Goal: Information Seeking & Learning: Find contact information

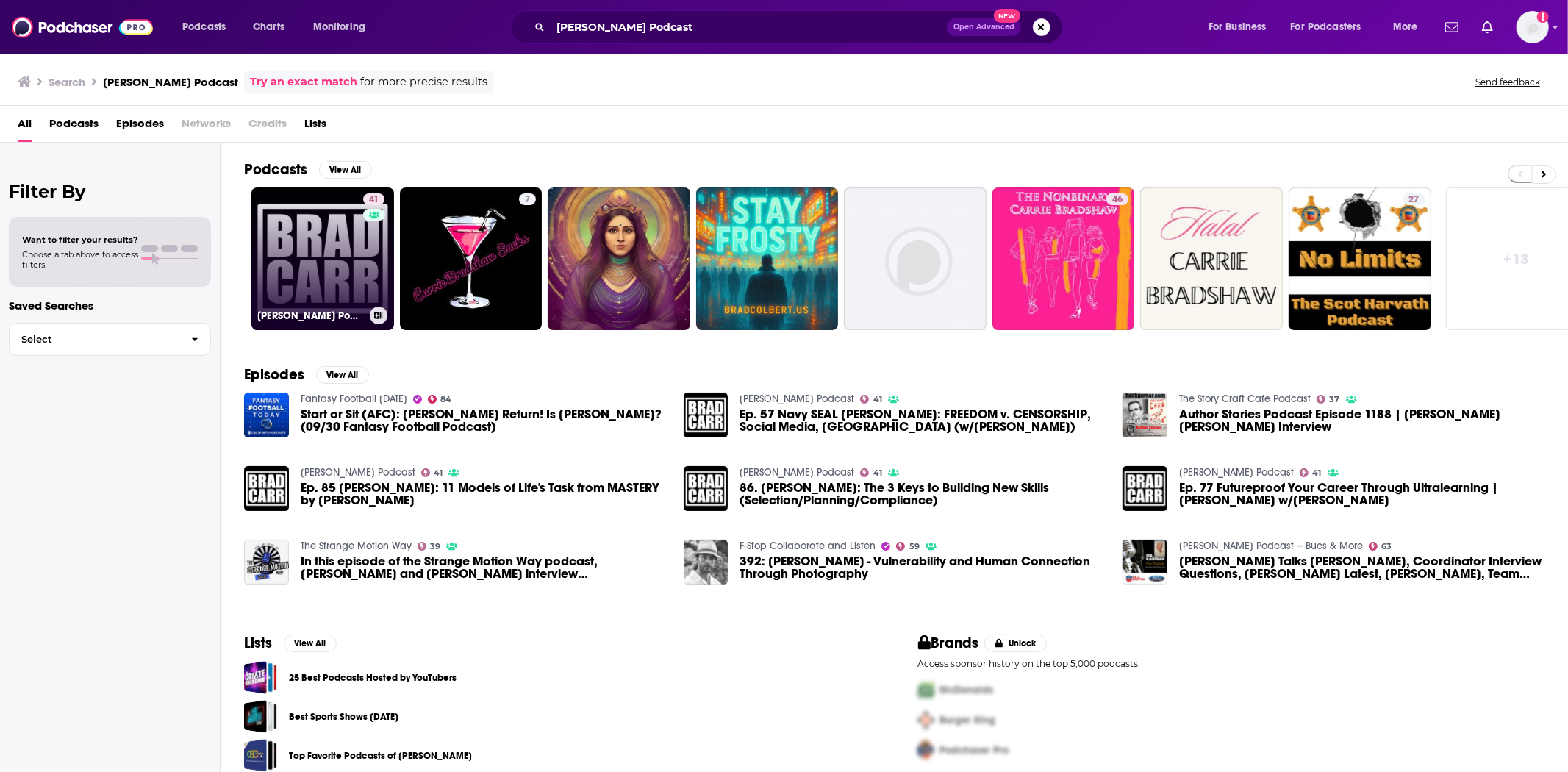
click at [349, 207] on link "41 [PERSON_NAME] Podcast" at bounding box center [322, 259] width 143 height 143
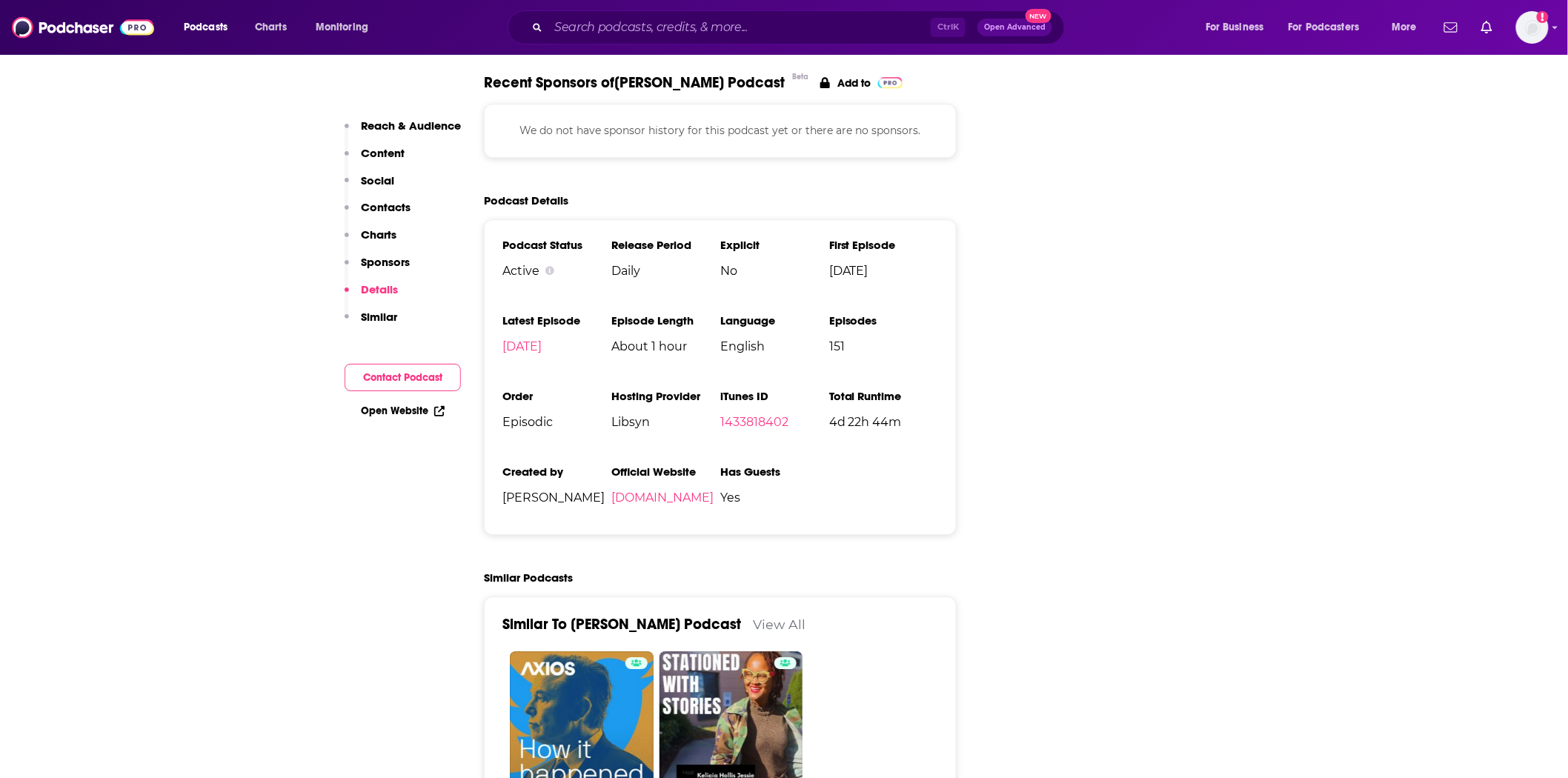
scroll to position [2058, 0]
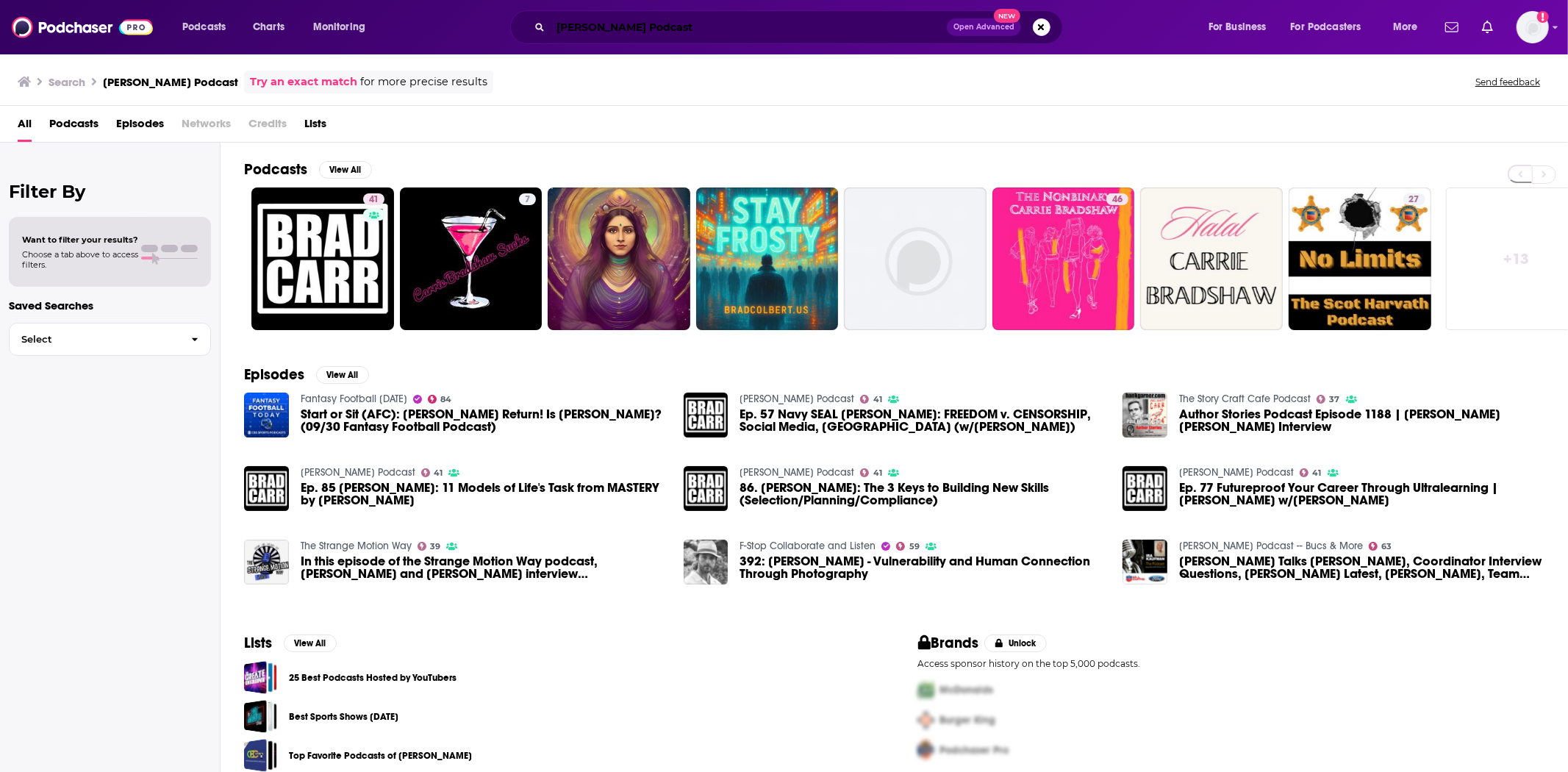
click at [714, 31] on input "[PERSON_NAME] Podcast" at bounding box center [749, 27] width 396 height 23
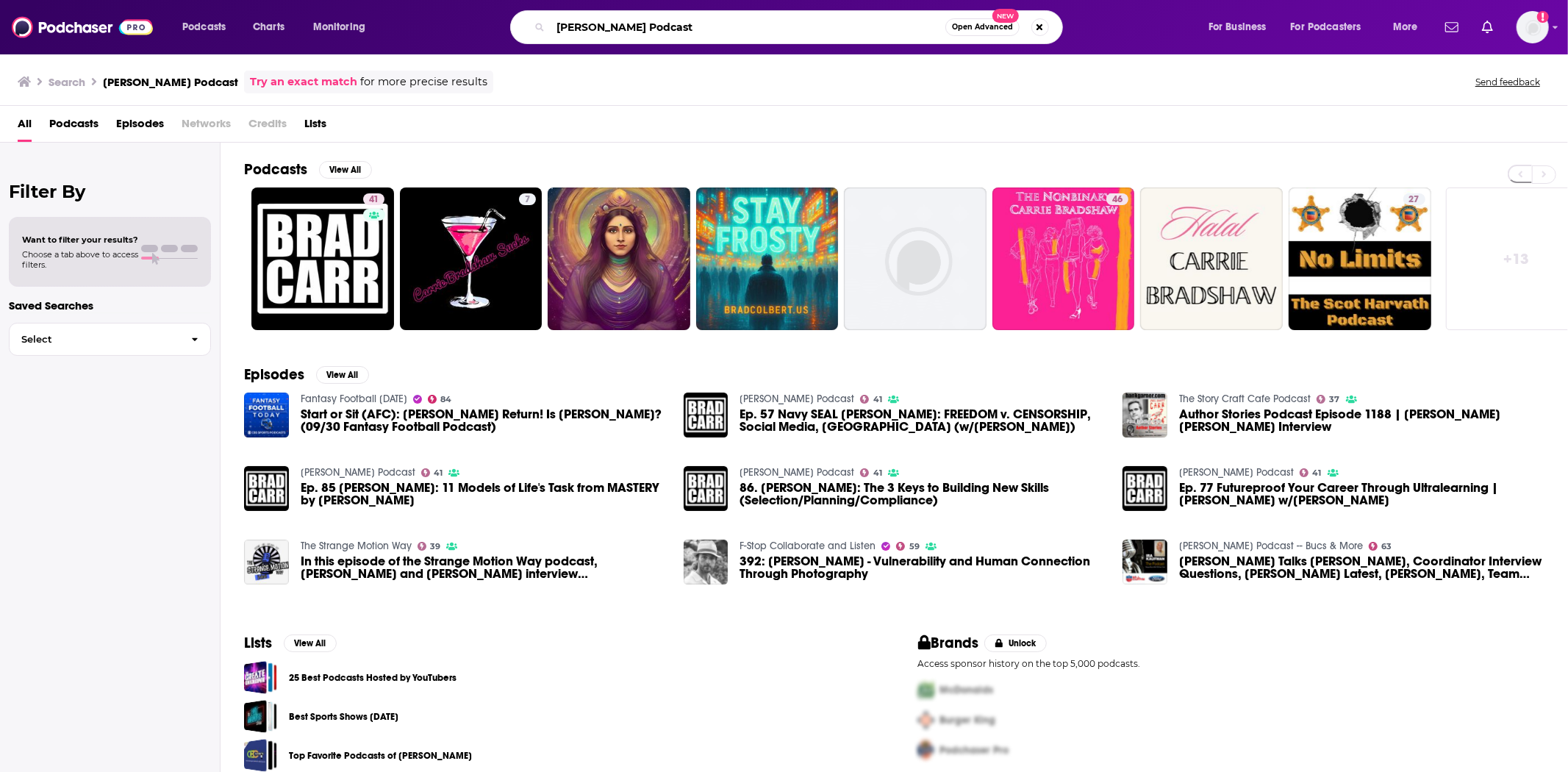
drag, startPoint x: 485, startPoint y: 19, endPoint x: 351, endPoint y: 16, distance: 134.0
click at [351, 16] on div "Podcasts Charts Monitoring [PERSON_NAME] Podcast Open Advanced New For Business…" at bounding box center [802, 27] width 1260 height 34
paste input "My So-Called Midlife with [PERSON_NAME]"
type input "My So-Called Midlife with [PERSON_NAME]"
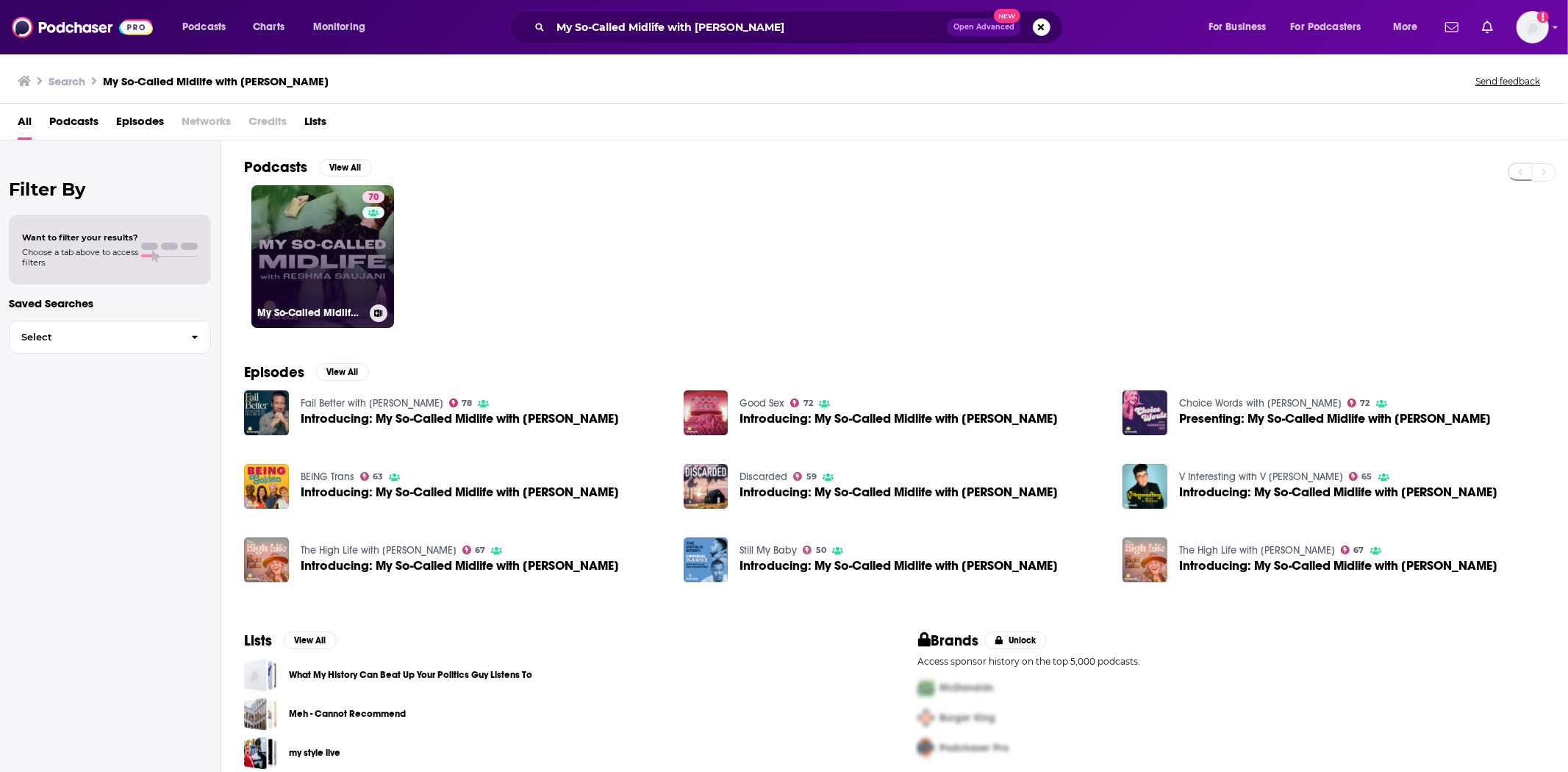
click at [370, 277] on div "70" at bounding box center [375, 247] width 25 height 113
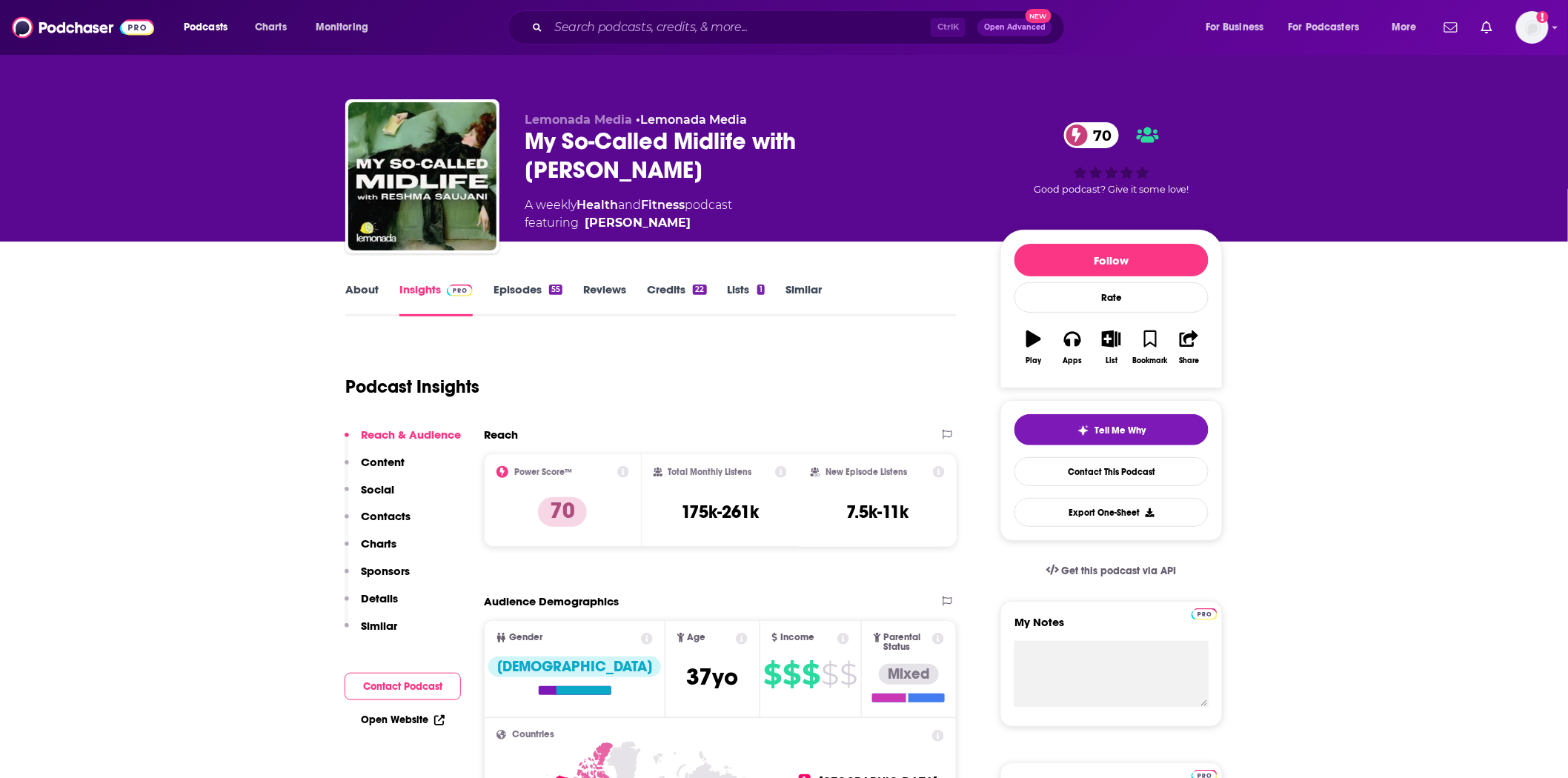
drag, startPoint x: 842, startPoint y: 166, endPoint x: 809, endPoint y: 138, distance: 43.3
click at [809, 138] on div "My So-Called Midlife with [PERSON_NAME] 70" at bounding box center [750, 155] width 452 height 58
copy h2 "[PERSON_NAME]"
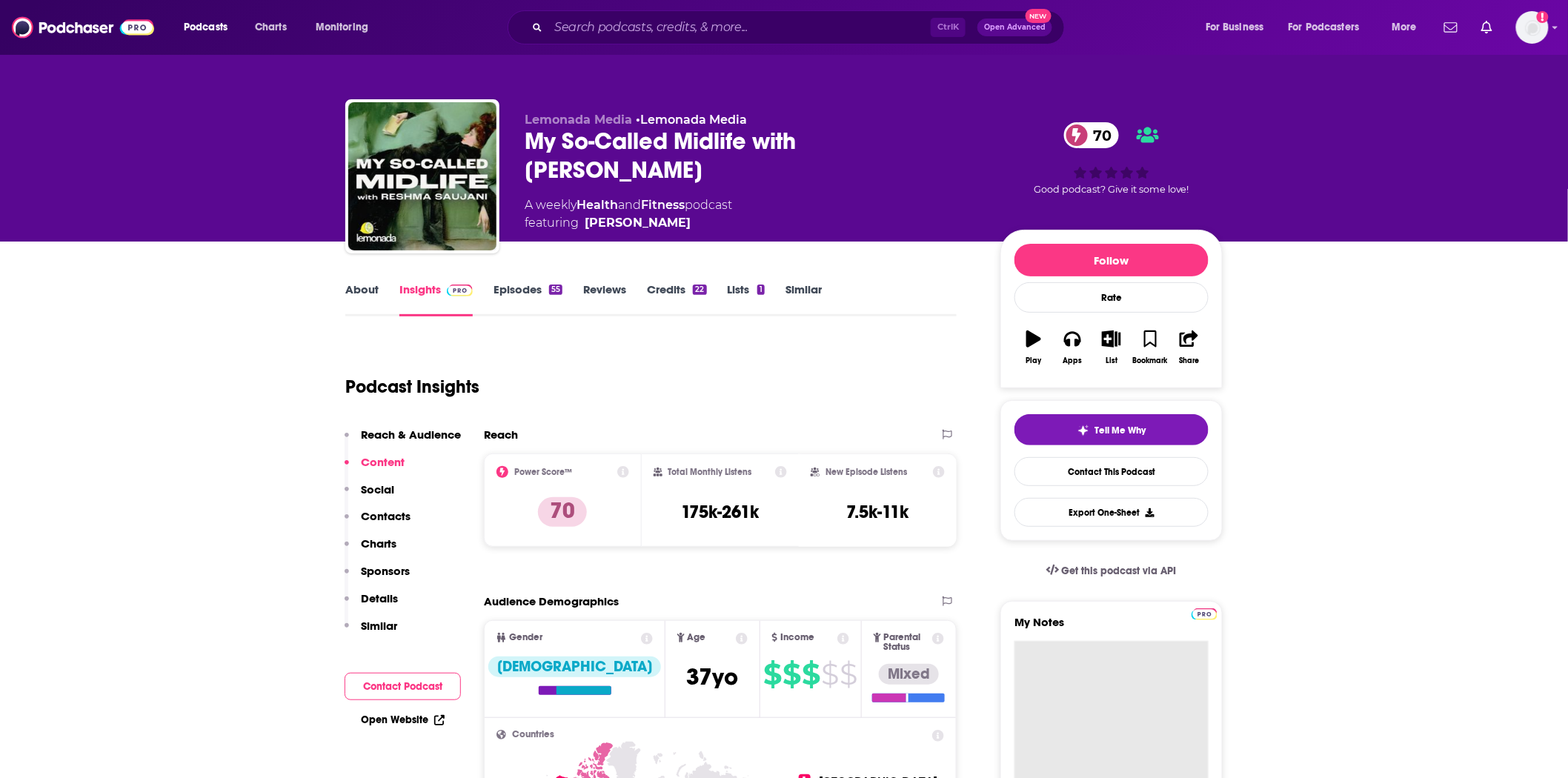
click at [1059, 669] on textarea "My Notes" at bounding box center [1112, 730] width 194 height 178
paste textarea "[EMAIL_ADDRESS][DOMAIN_NAME]"
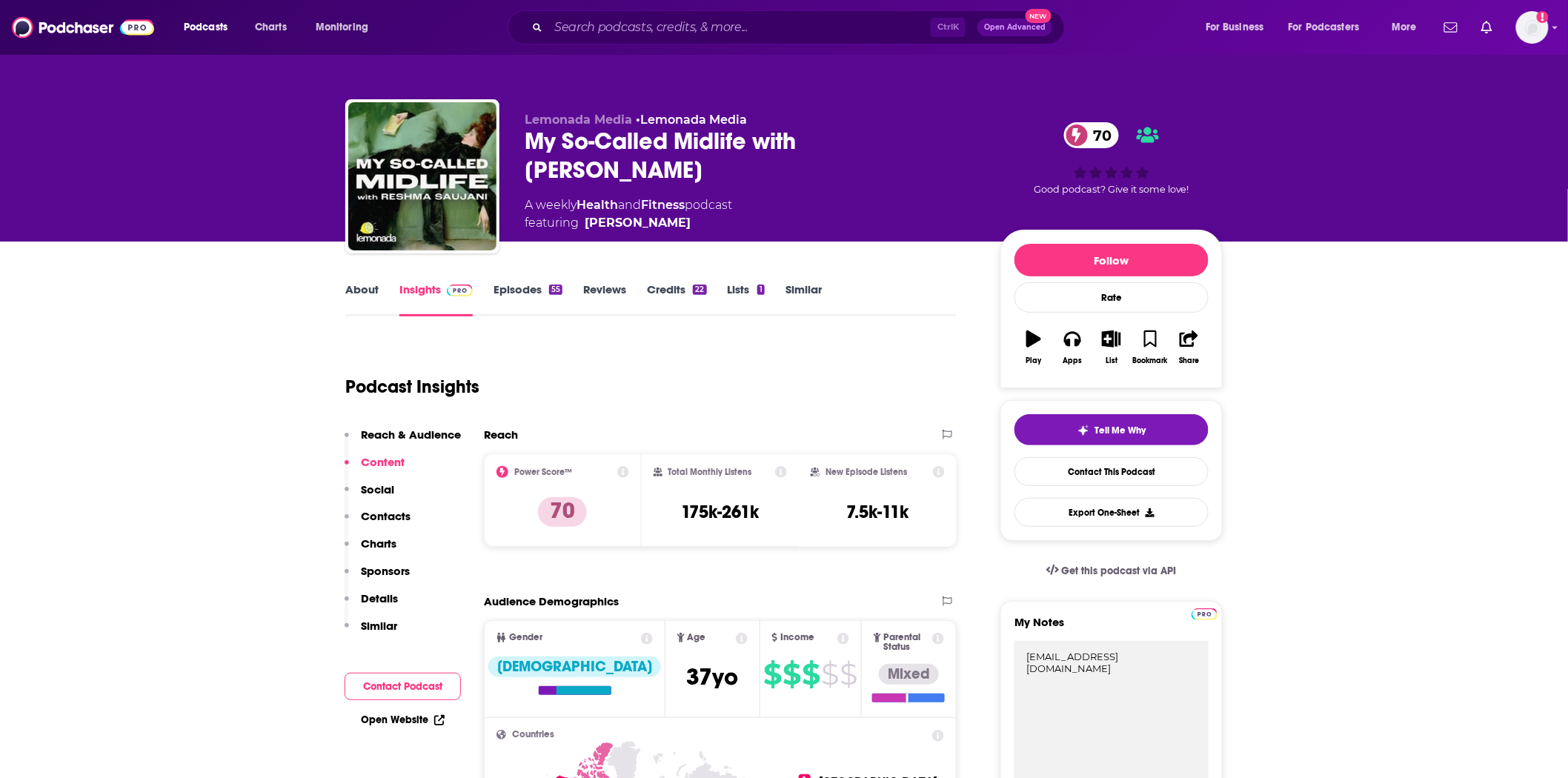
type textarea "[EMAIL_ADDRESS][DOMAIN_NAME]"
click at [521, 280] on div "About Insights Episodes 55 Reviews Credits 22 Lists 1 Similar" at bounding box center [650, 298] width 611 height 36
click at [520, 290] on link "Episodes 55" at bounding box center [527, 299] width 69 height 34
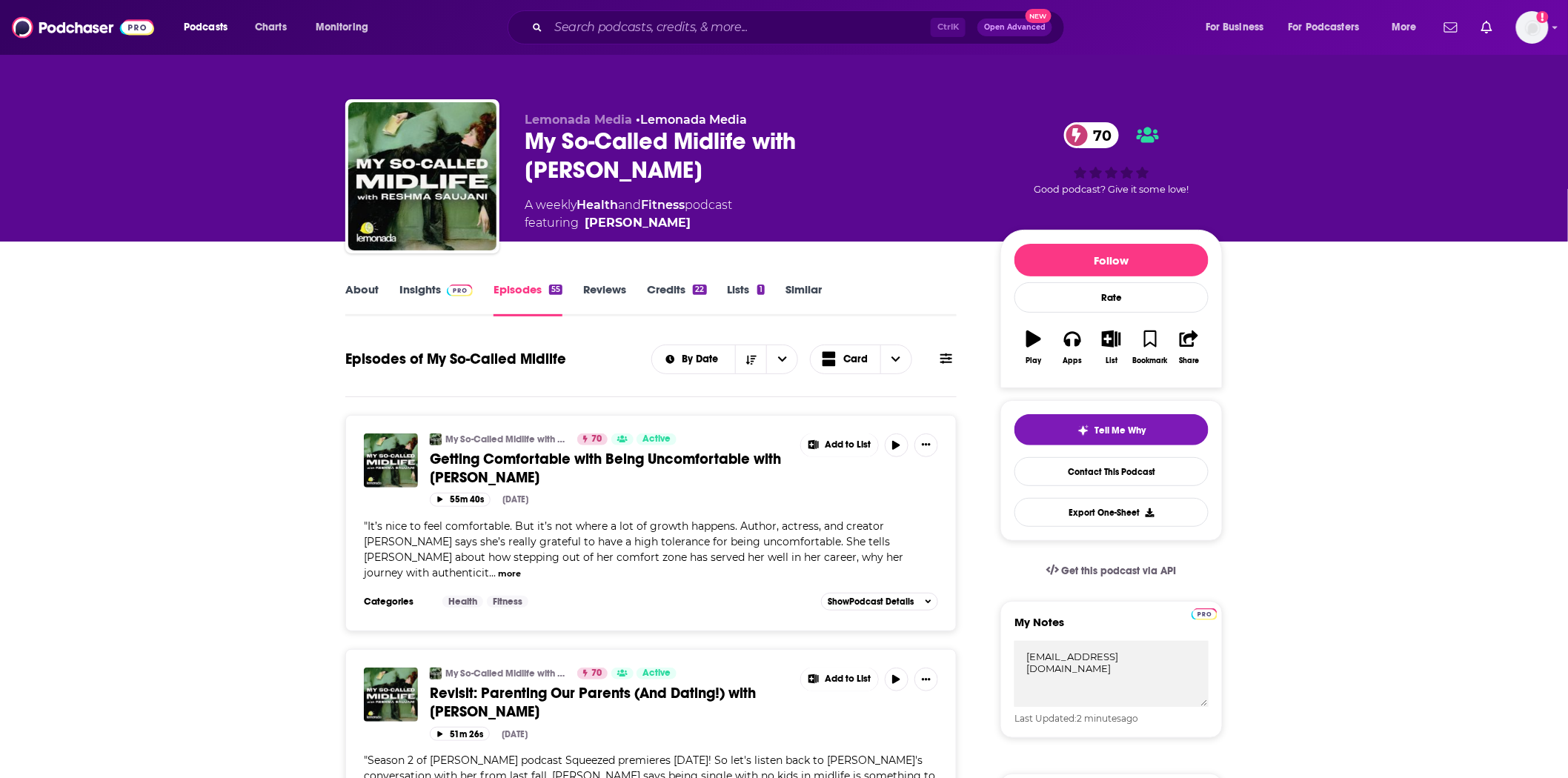
click at [549, 520] on span "It’s nice to feel comfortable. But it’s not where a lot of growth happens. Auth…" at bounding box center [634, 550] width 539 height 60
click at [584, 464] on span "Getting Comfortable with Being Uncomfortable with [PERSON_NAME]" at bounding box center [606, 468] width 351 height 37
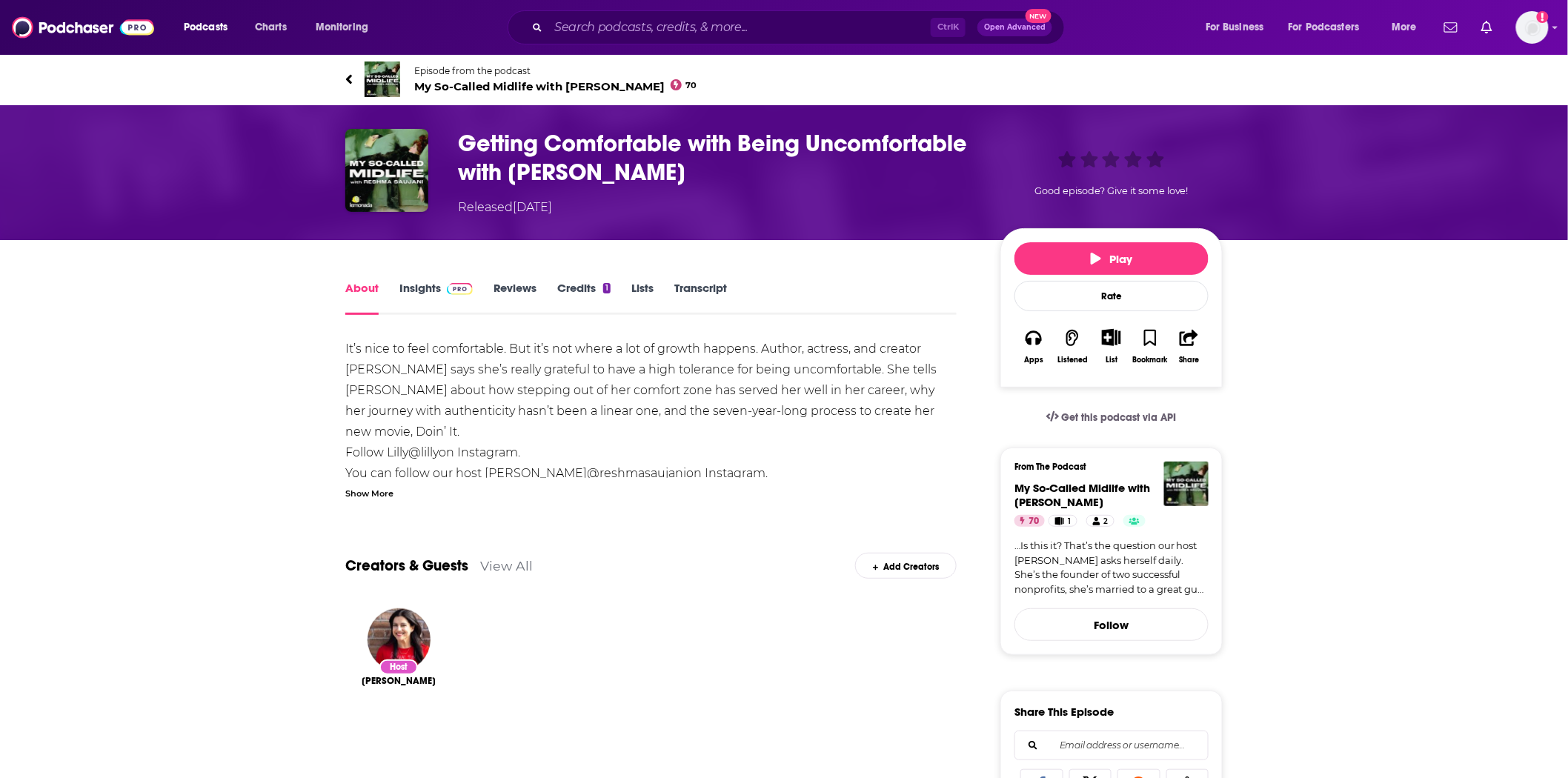
click at [717, 290] on link "Transcript" at bounding box center [701, 297] width 53 height 34
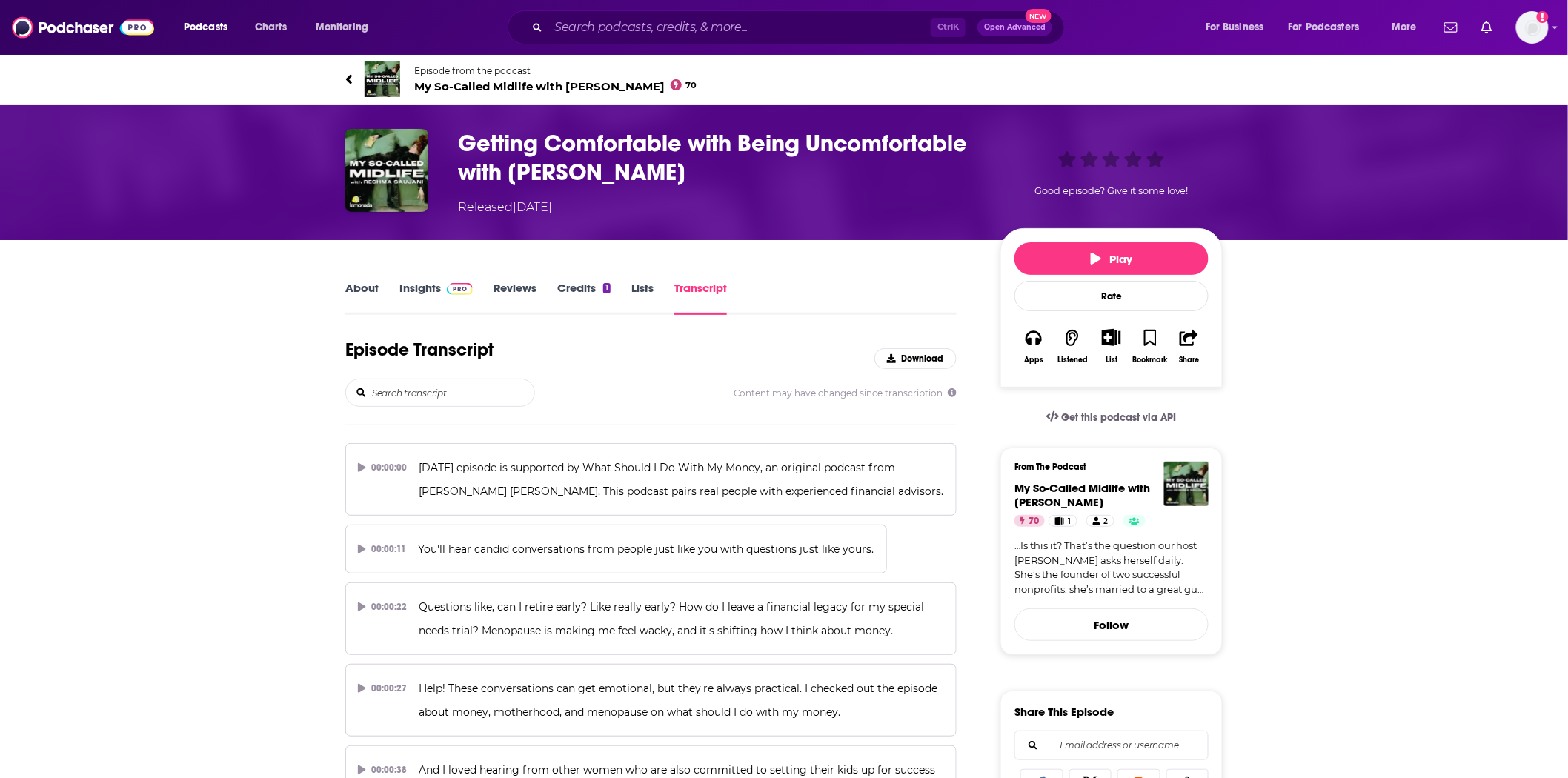
click at [428, 382] on input "search" at bounding box center [452, 392] width 164 height 26
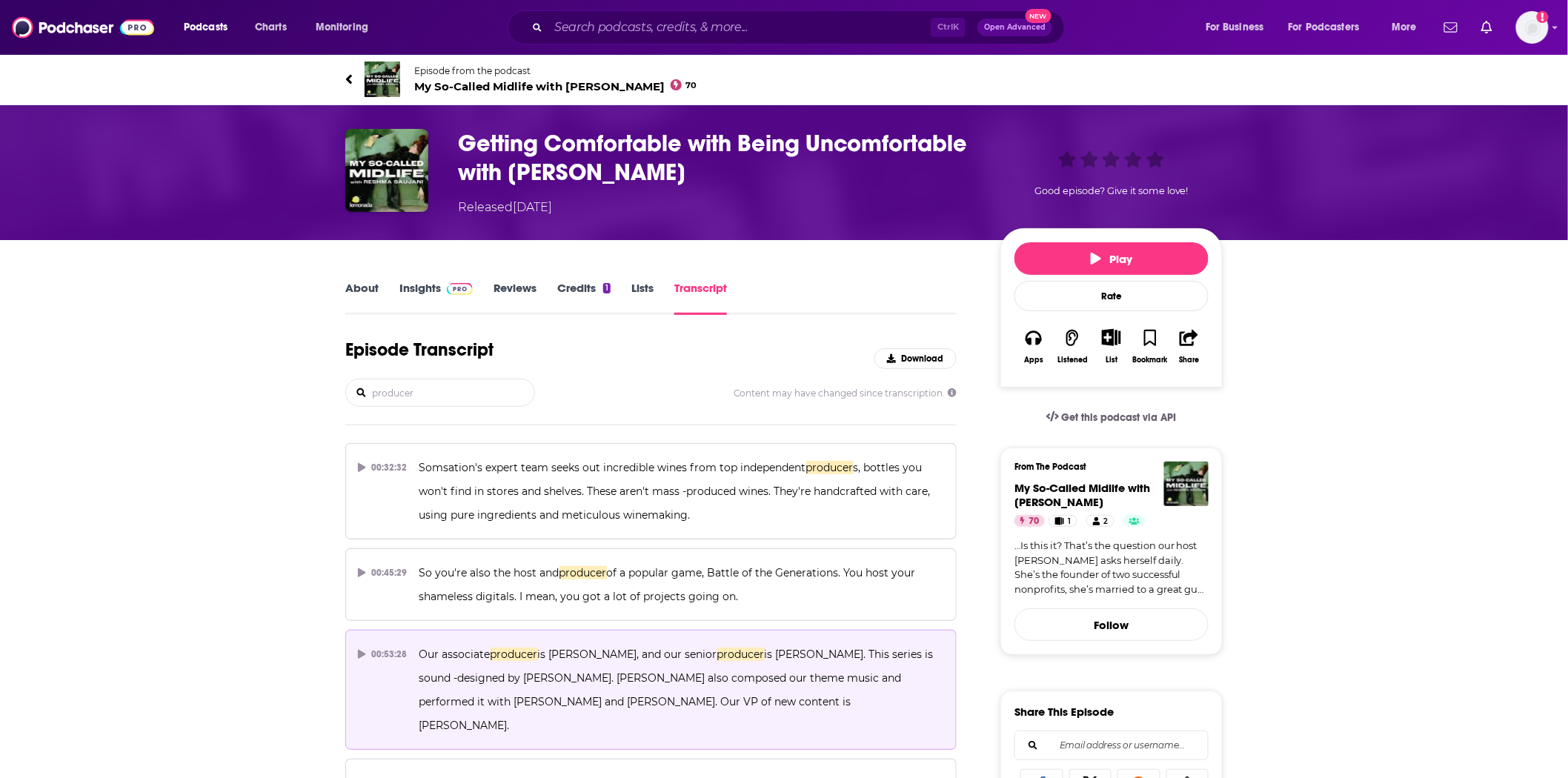
scroll to position [247, 0]
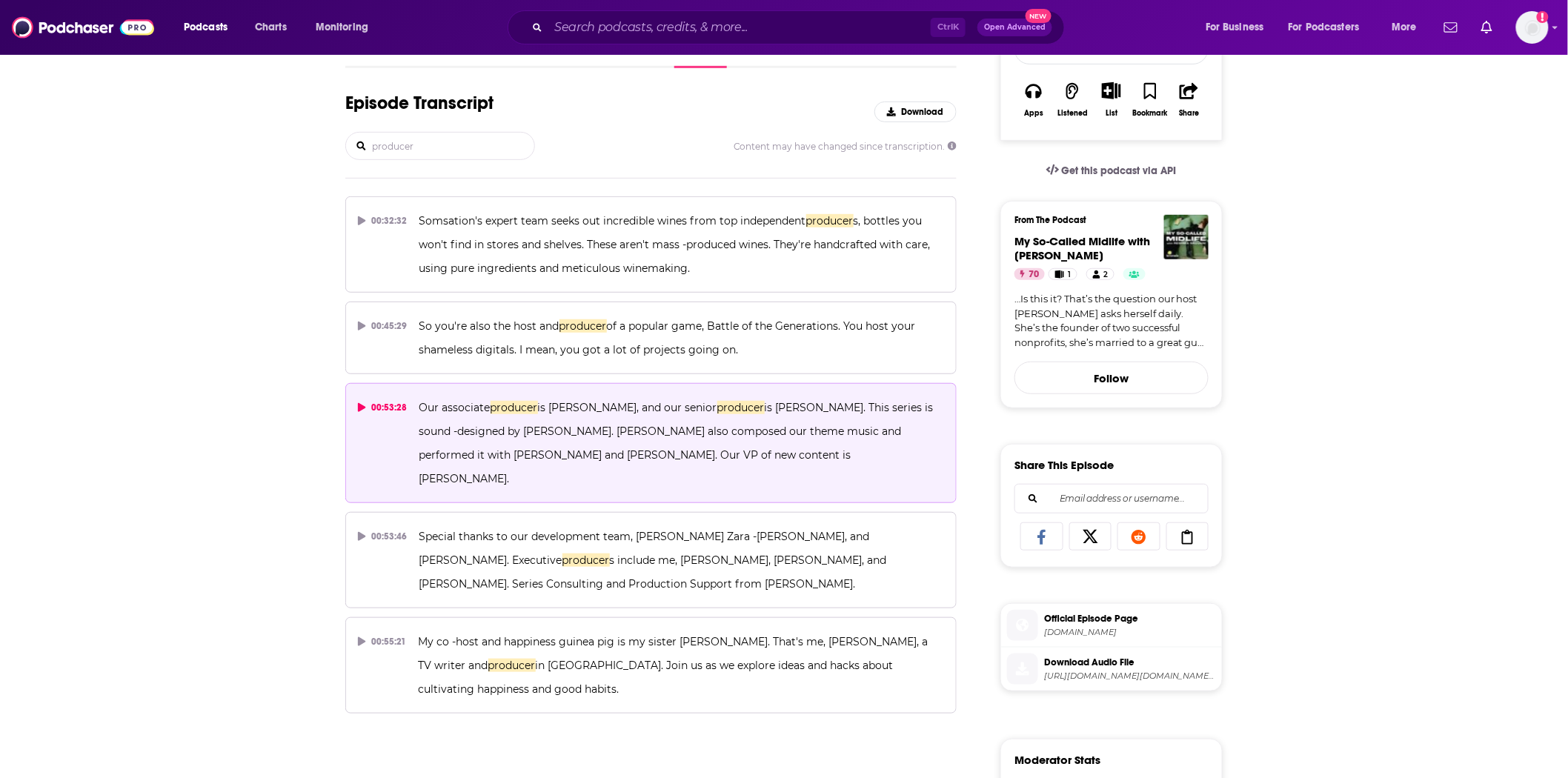
type input "producer"
drag, startPoint x: 760, startPoint y: 404, endPoint x: 829, endPoint y: 410, distance: 69.3
click at [829, 410] on span "is [PERSON_NAME]. This series is sound -designed by [PERSON_NAME]. [PERSON_NAME…" at bounding box center [678, 443] width 518 height 84
copy span "[PERSON_NAME]"
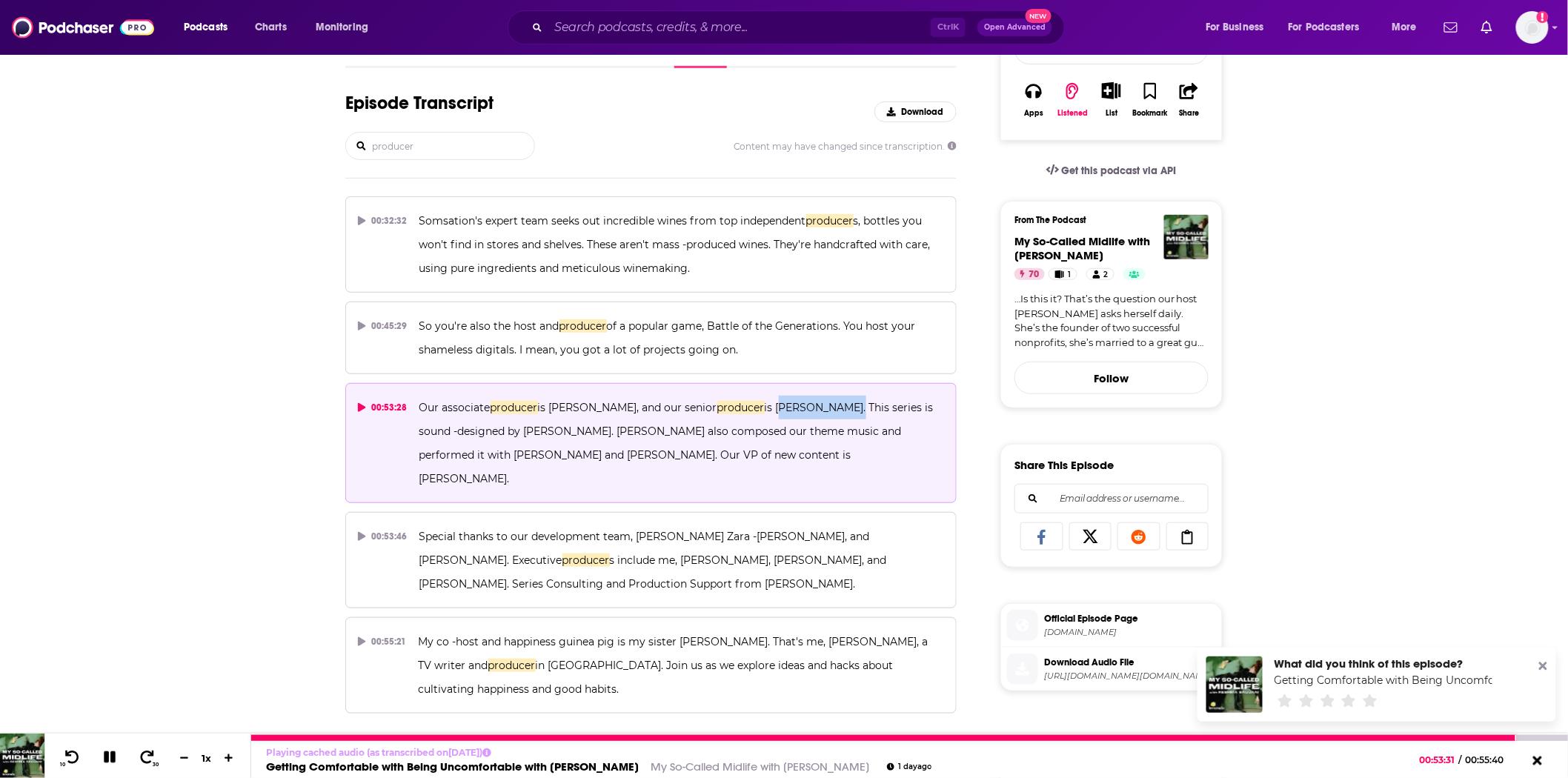
click at [107, 761] on icon at bounding box center [110, 757] width 12 height 12
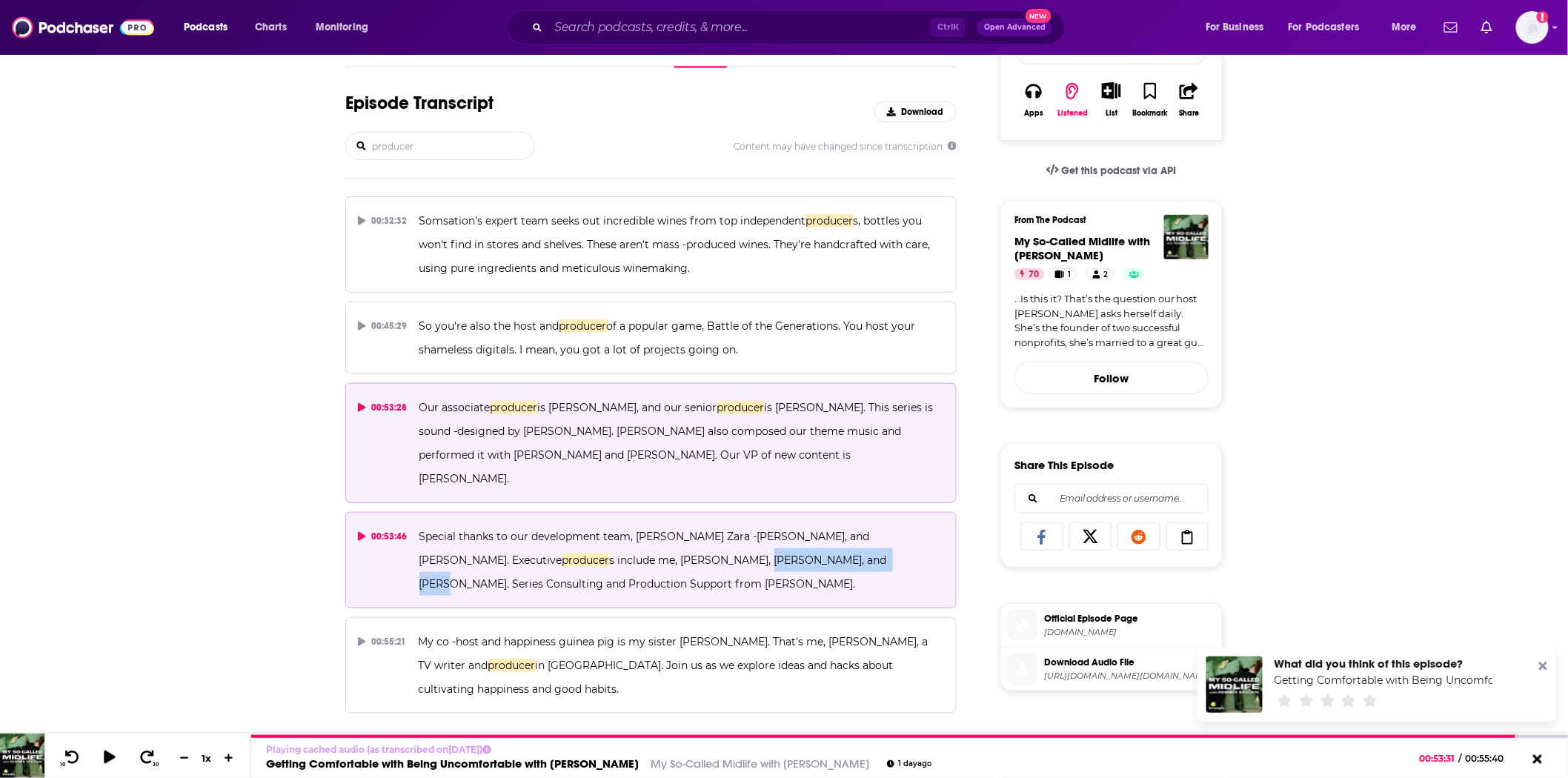
drag, startPoint x: 672, startPoint y: 535, endPoint x: 805, endPoint y: 535, distance: 133.0
click at [805, 554] on span "s include me, [PERSON_NAME], [PERSON_NAME], and [PERSON_NAME]. Series Consultin…" at bounding box center [655, 572] width 471 height 37
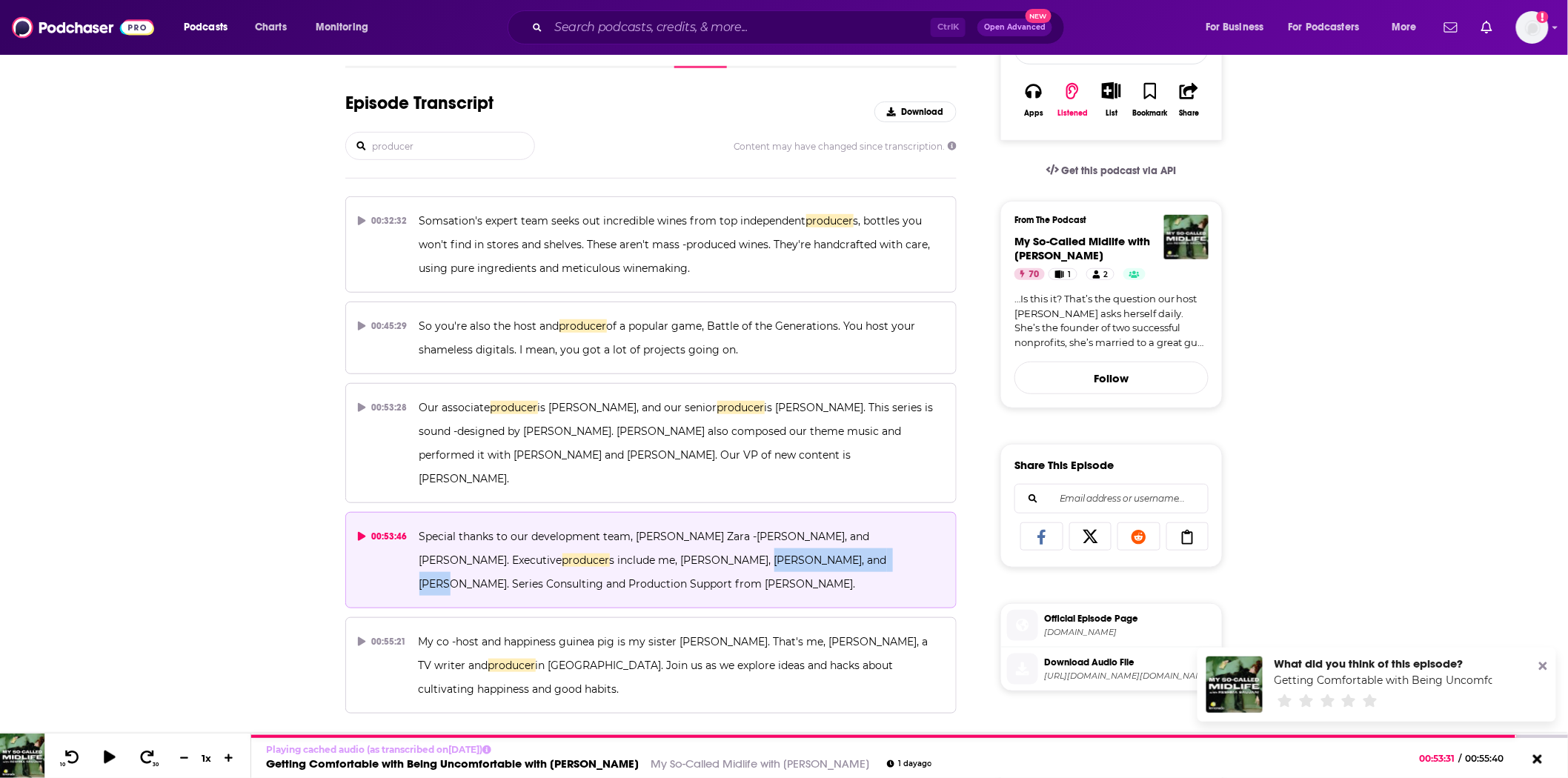
copy span "[PERSON_NAME] -Waxx"
click at [836, 542] on p "Special thanks to our development team, [PERSON_NAME] Zara -[PERSON_NAME], and …" at bounding box center [682, 560] width 524 height 71
drag, startPoint x: 420, startPoint y: 530, endPoint x: 461, endPoint y: 565, distance: 53.9
click at [461, 565] on p "Special thanks to our development team, [PERSON_NAME] Zara -[PERSON_NAME], and …" at bounding box center [682, 560] width 524 height 71
copy span "Executive producer s include me, [PERSON_NAME], [PERSON_NAME], and [PERSON_NAME…"
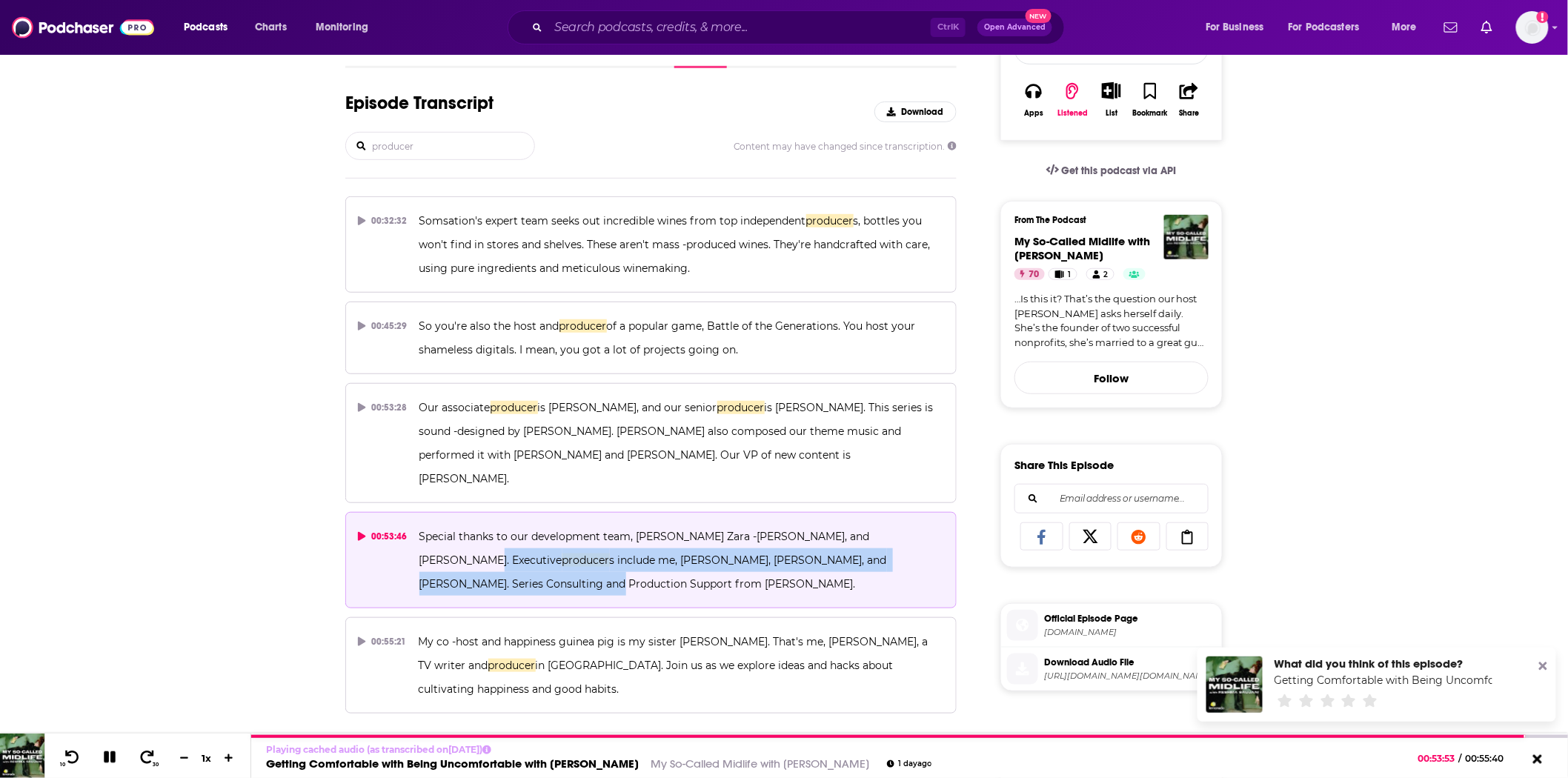
scroll to position [0, 0]
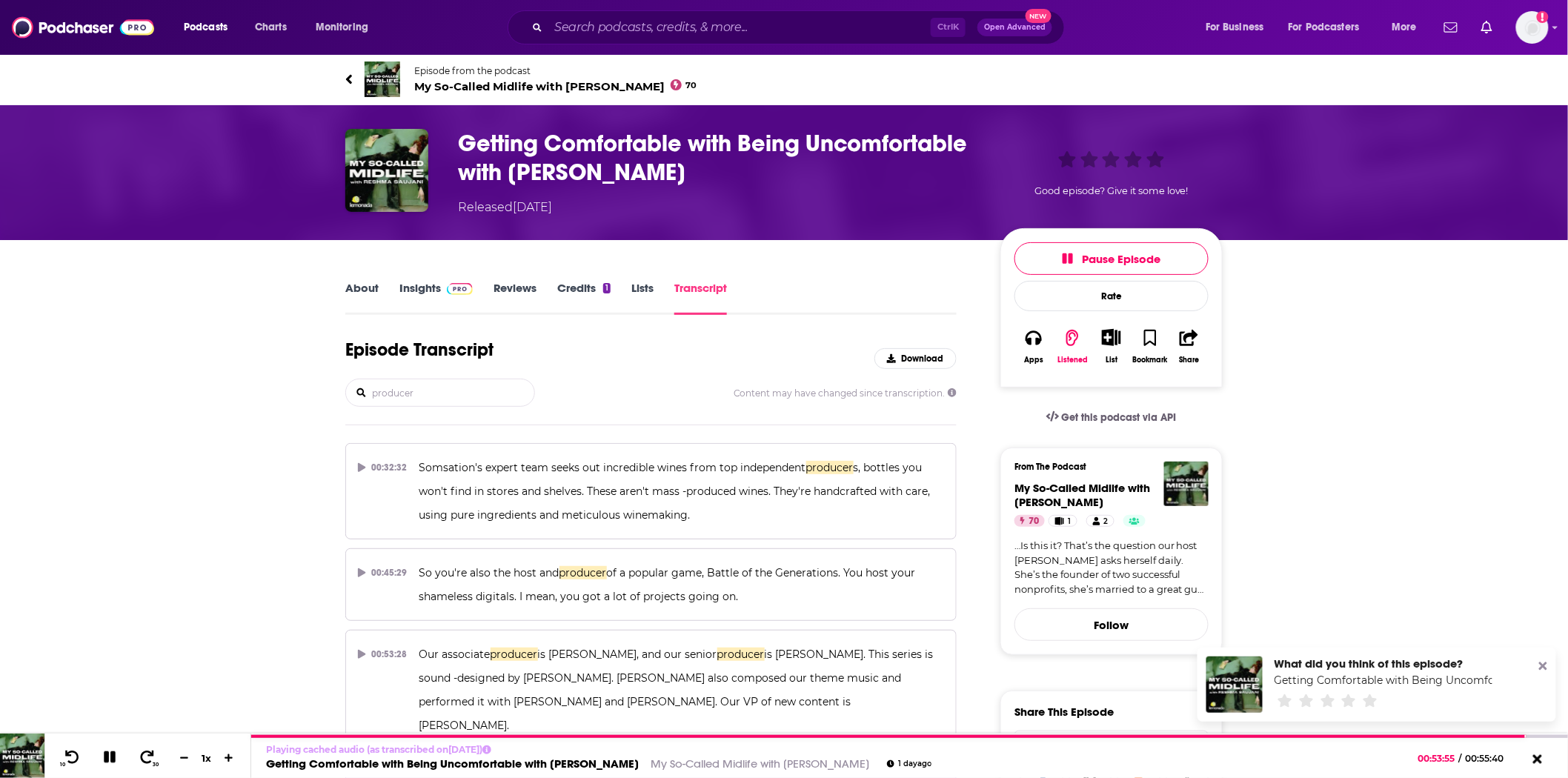
click at [484, 79] on span "My So-Called Midlife with [PERSON_NAME] 70" at bounding box center [556, 86] width 283 height 14
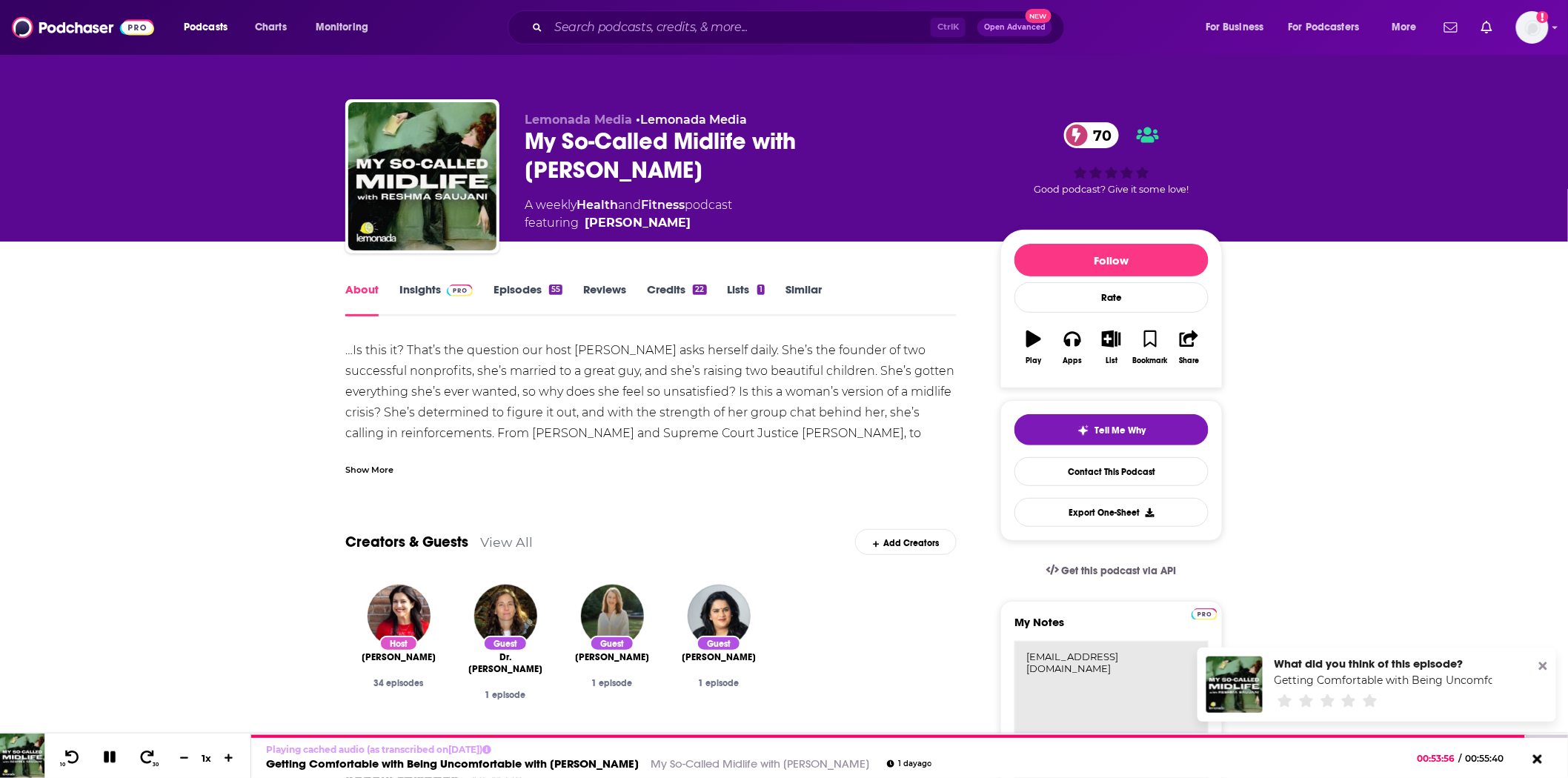
click at [1175, 656] on textarea "[EMAIL_ADDRESS][DOMAIN_NAME]" at bounding box center [1112, 730] width 194 height 178
paste textarea "Executive producers include me, [PERSON_NAME], [PERSON_NAME], and [PERSON_NAME]."
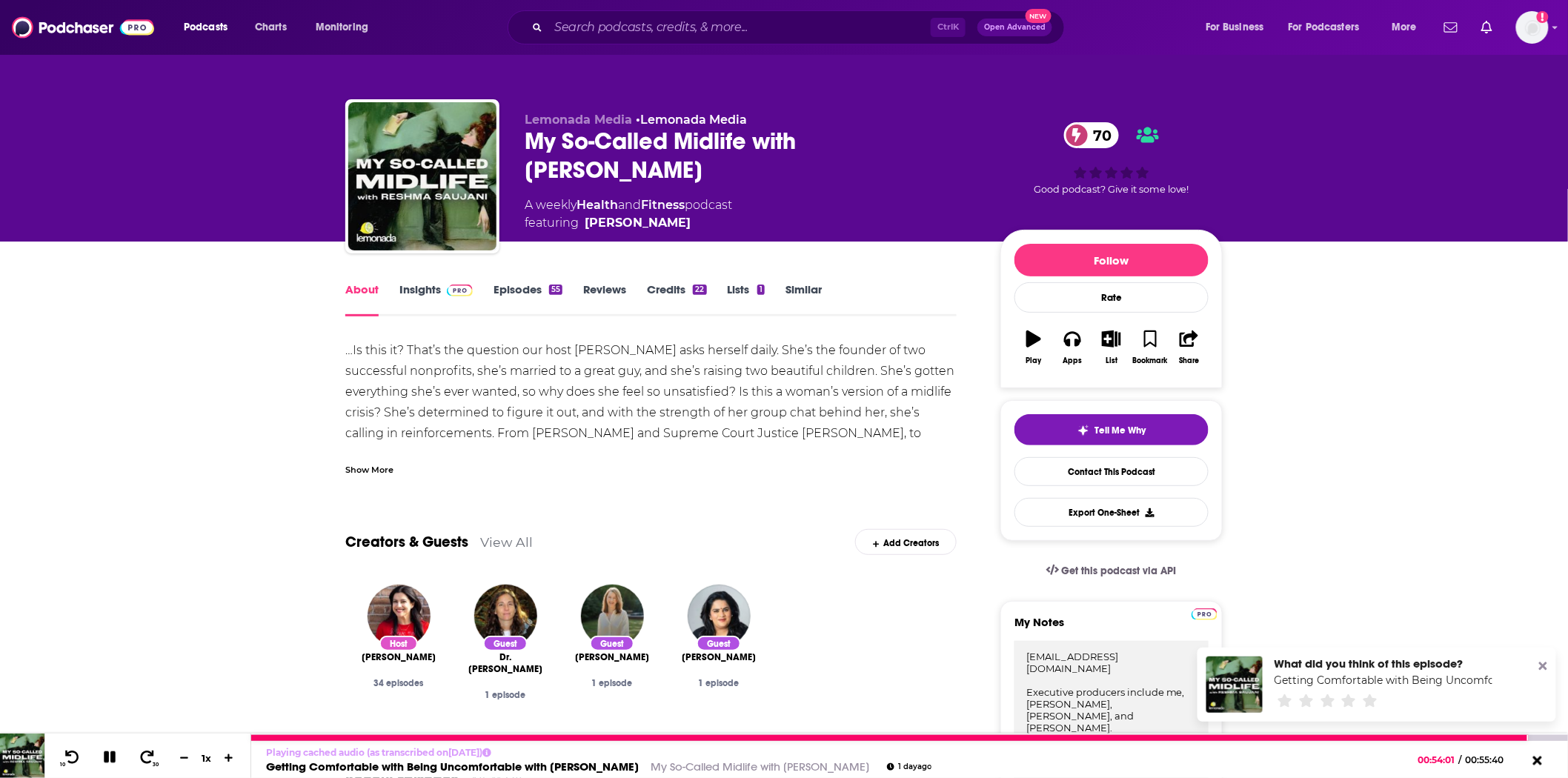
type textarea "[EMAIL_ADDRESS][DOMAIN_NAME] Executive producers include me, [PERSON_NAME], [PE…"
click at [104, 759] on icon at bounding box center [110, 757] width 12 height 12
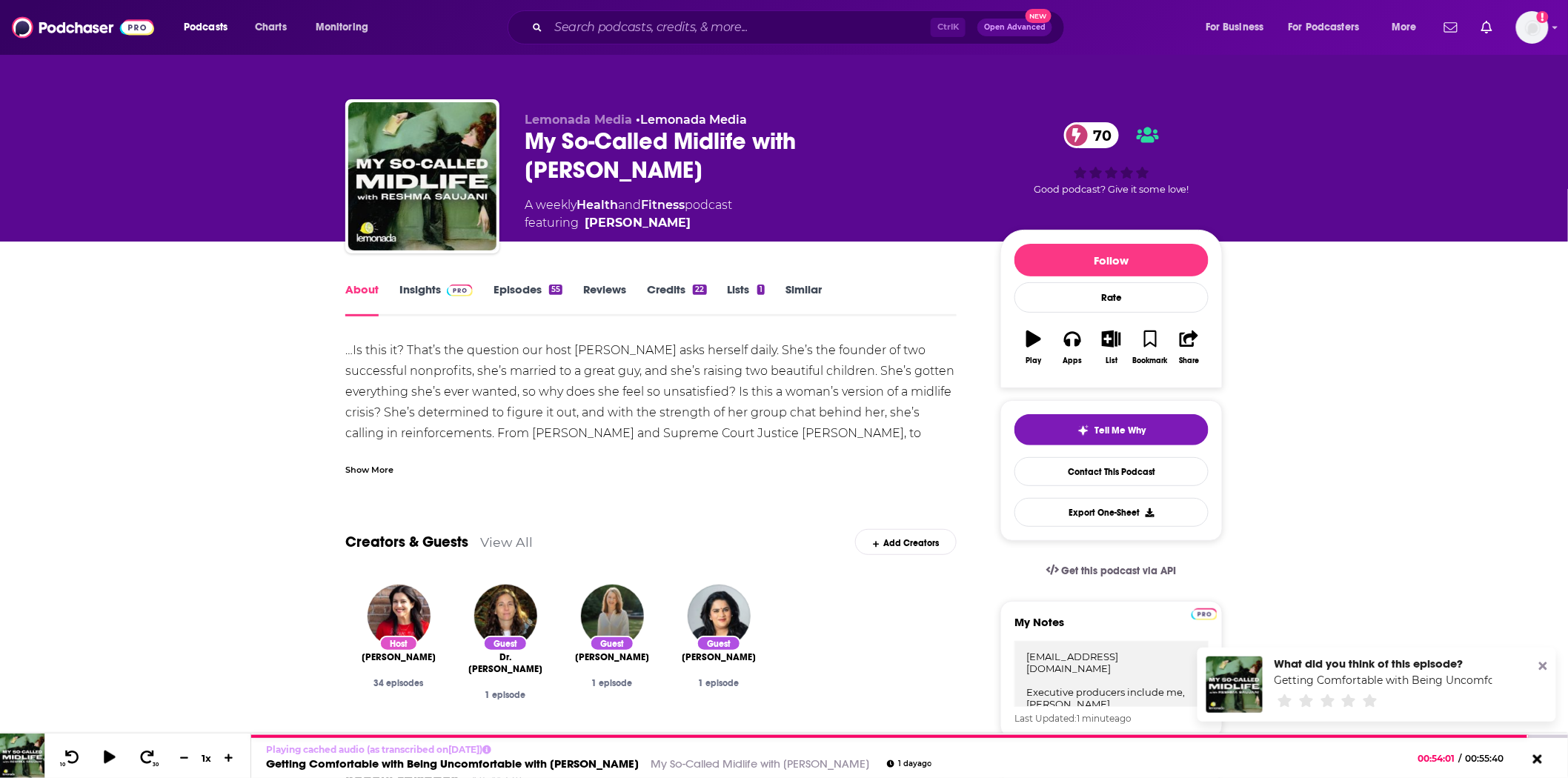
click at [433, 294] on link "Insights" at bounding box center [436, 299] width 73 height 34
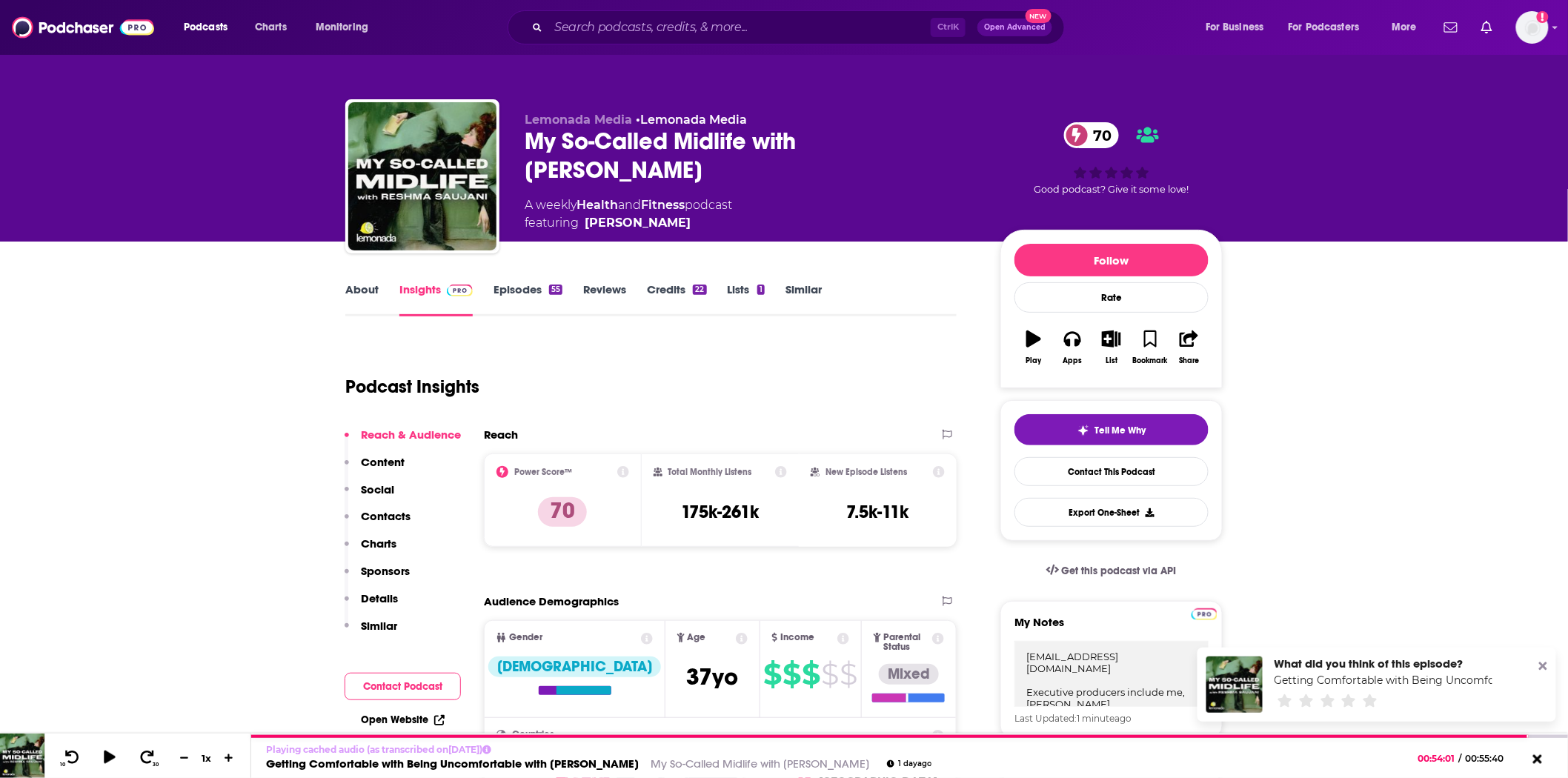
click at [526, 291] on link "Episodes 55" at bounding box center [527, 299] width 69 height 34
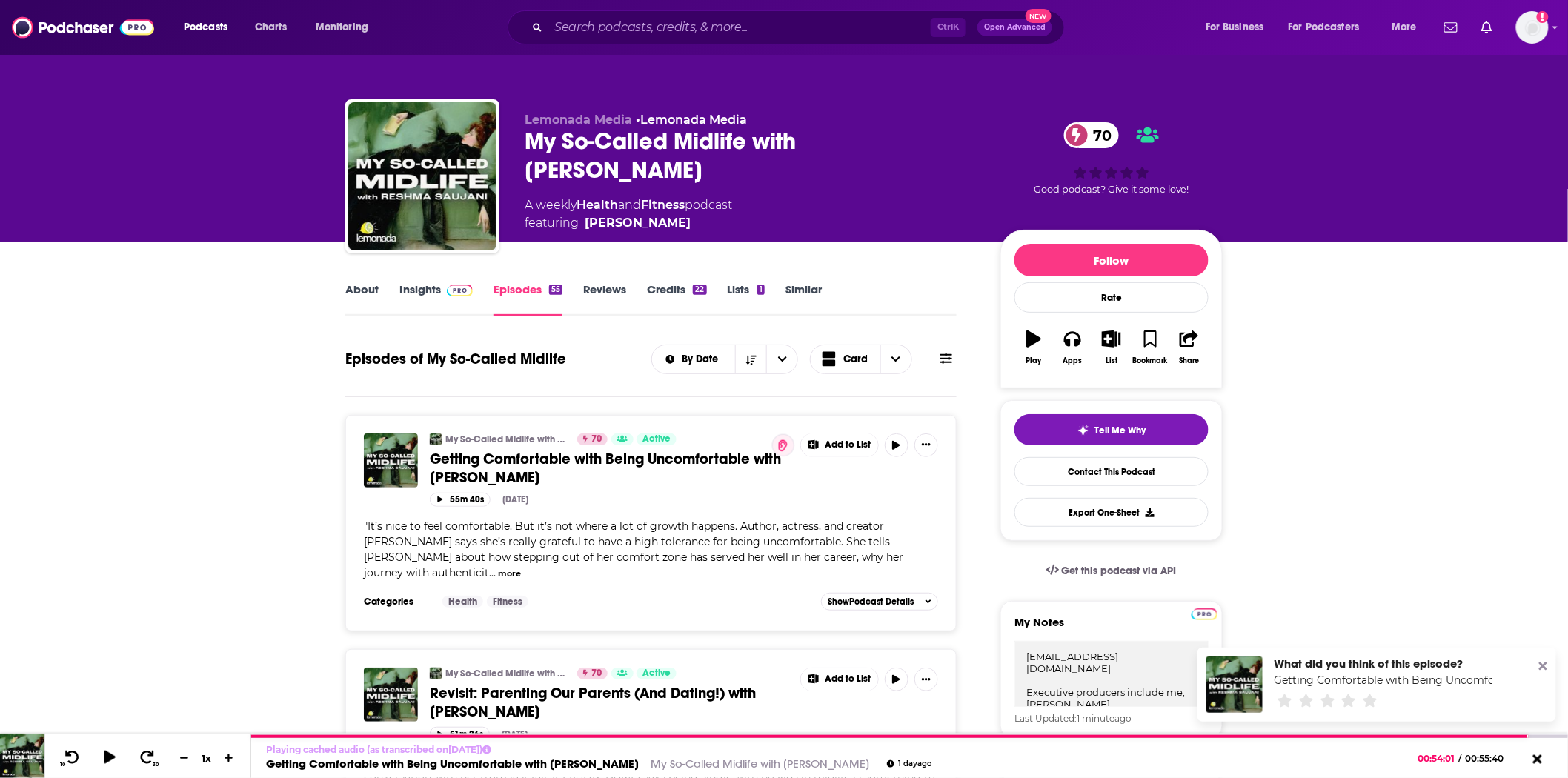
click at [491, 453] on span "Getting Comfortable with Being Uncomfortable with [PERSON_NAME]" at bounding box center [606, 468] width 351 height 37
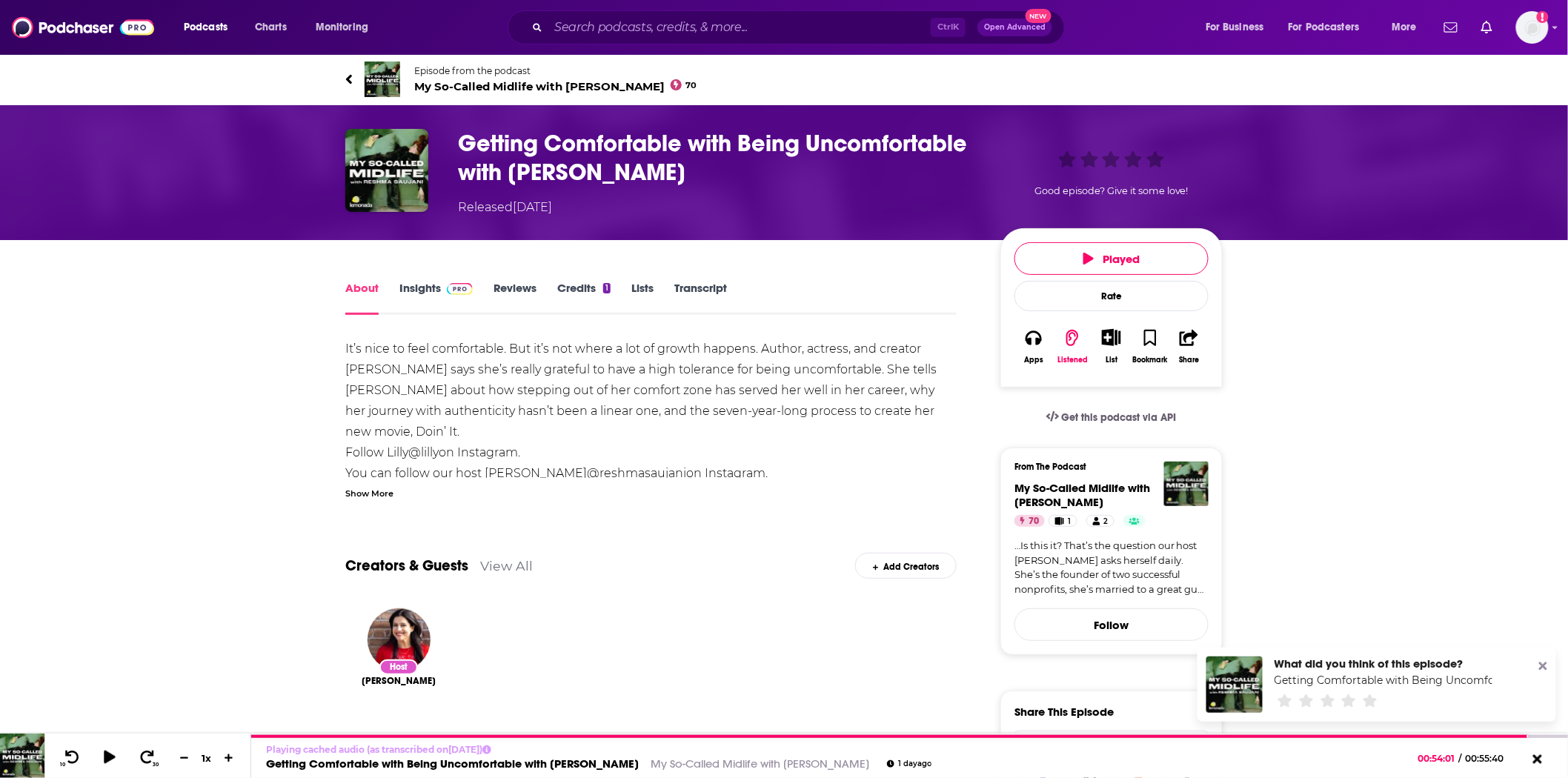
click at [706, 294] on link "Transcript" at bounding box center [701, 297] width 53 height 34
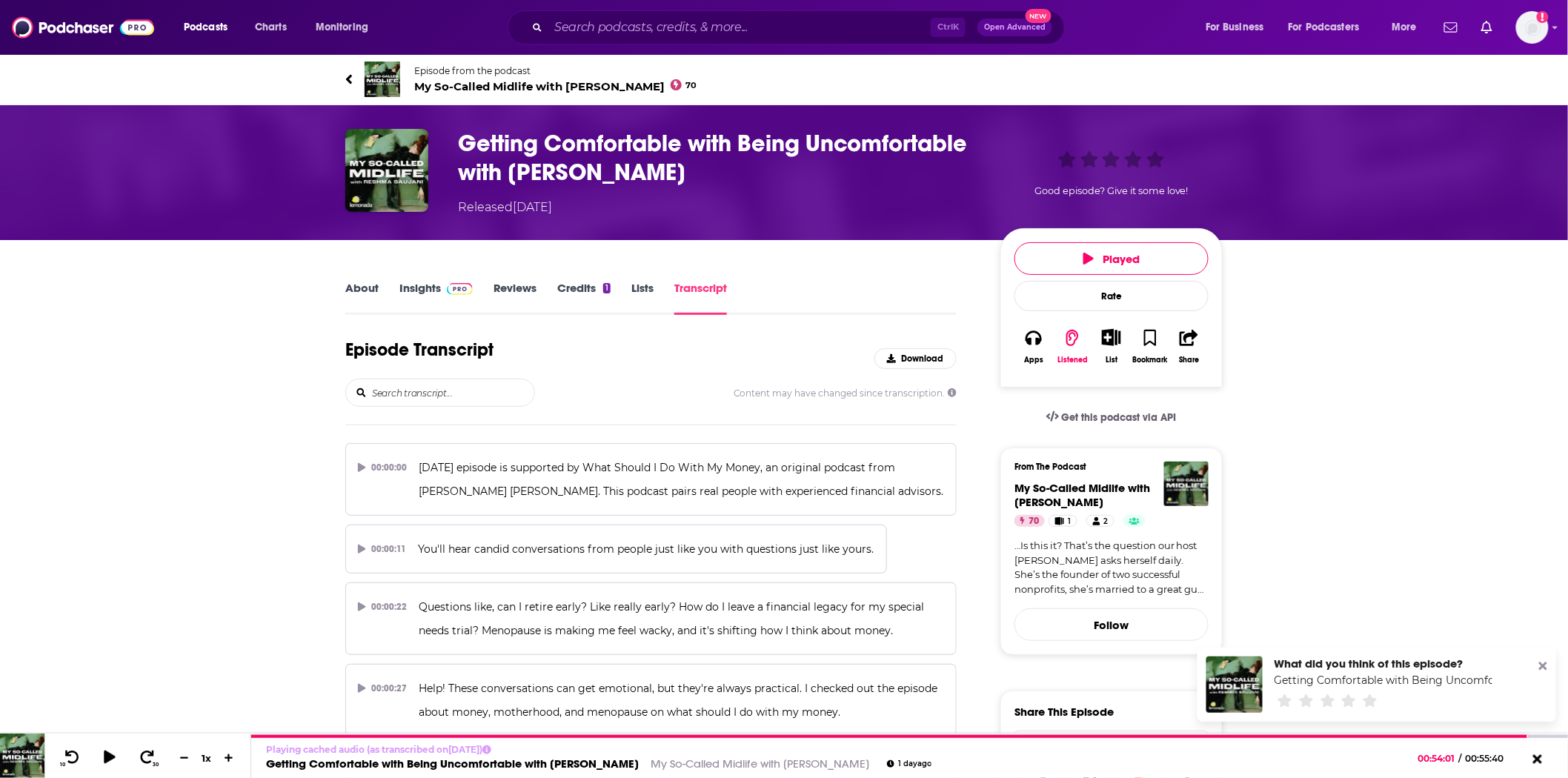
click at [437, 392] on input "search" at bounding box center [452, 392] width 164 height 26
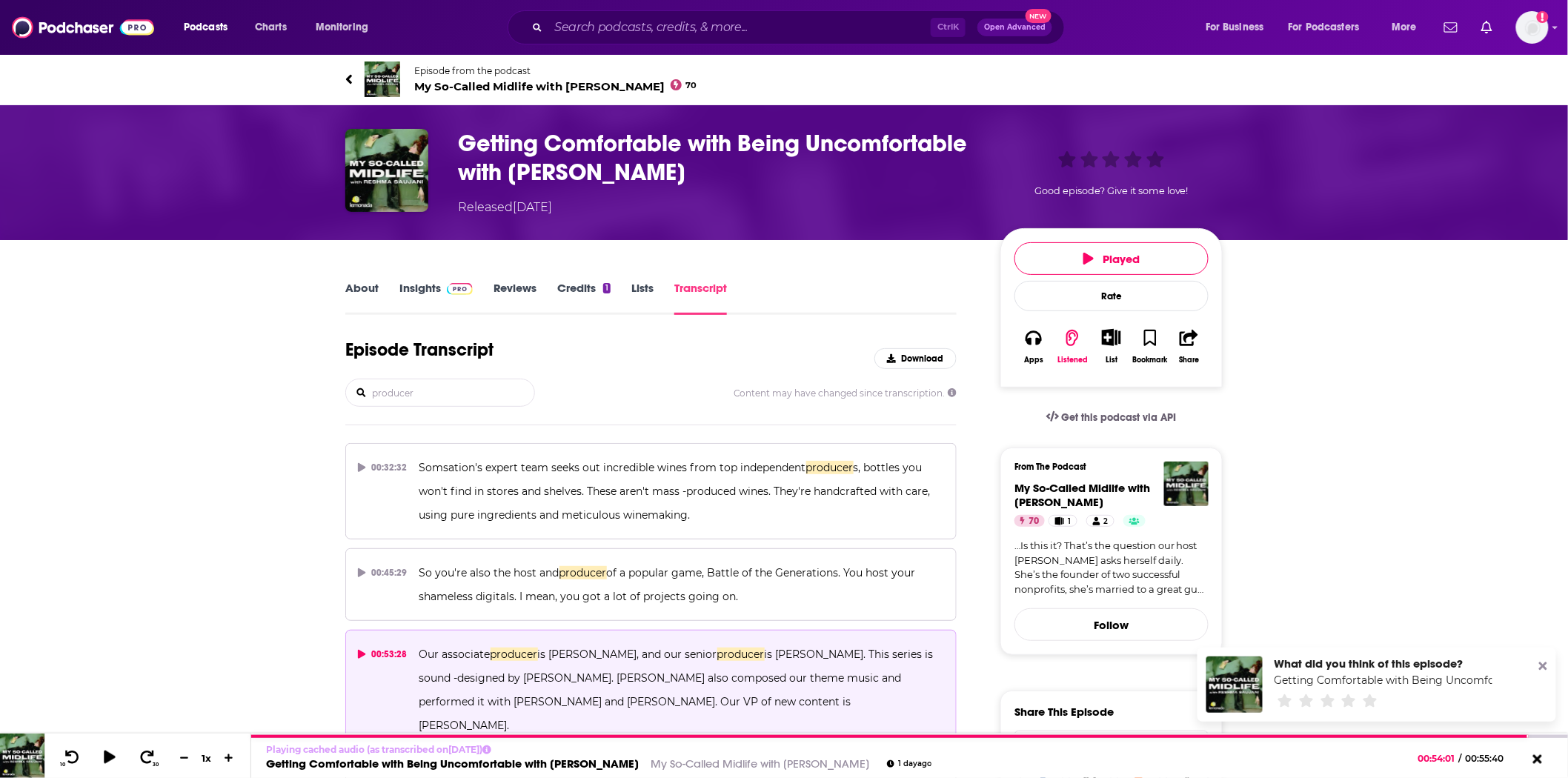
type input "producer"
drag, startPoint x: 466, startPoint y: 649, endPoint x: 808, endPoint y: 650, distance: 342.0
click at [808, 650] on button "00:53:28 Our associate producer is [PERSON_NAME], and our senior producer is [P…" at bounding box center [650, 689] width 611 height 120
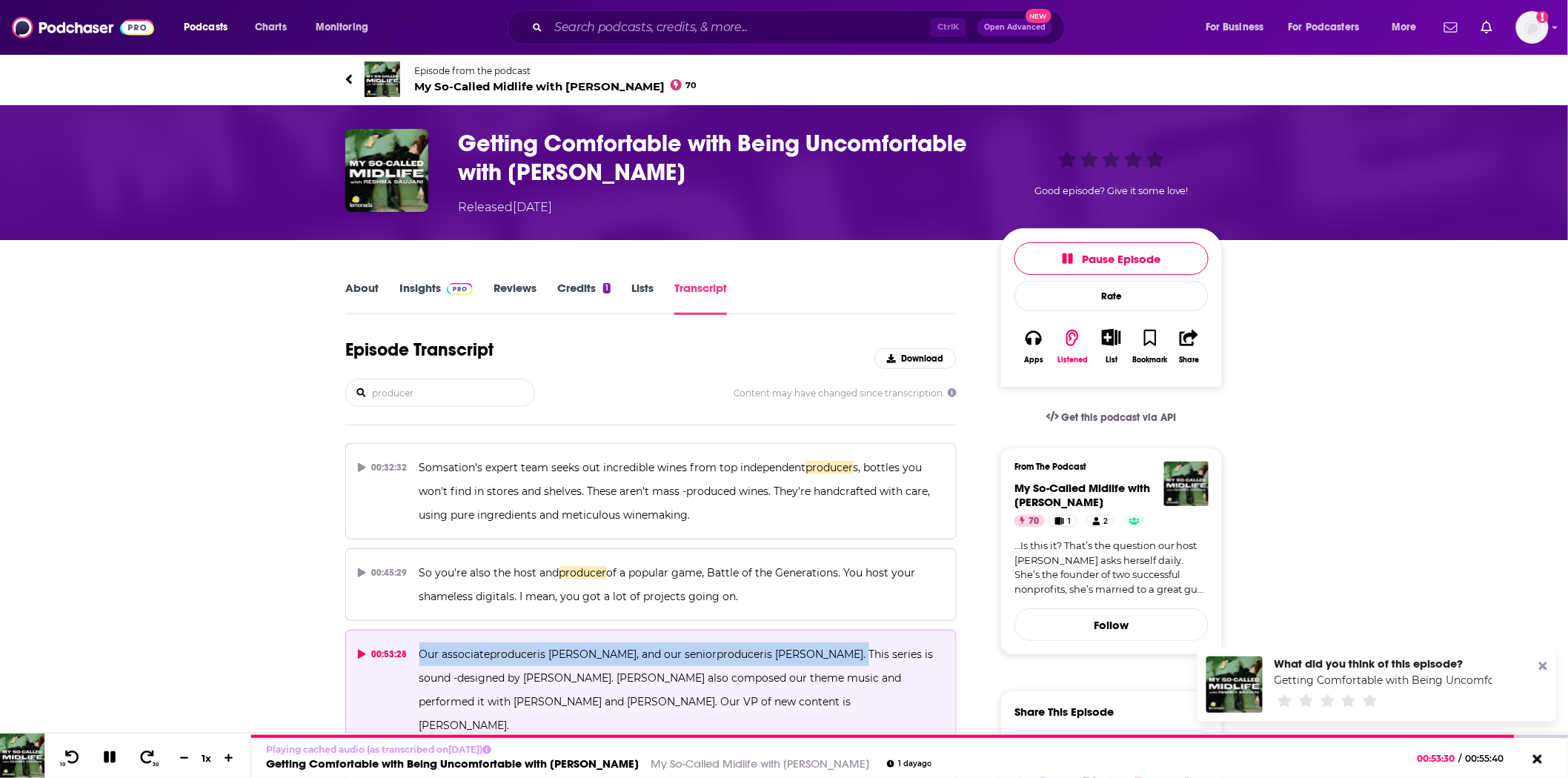
drag, startPoint x: 832, startPoint y: 651, endPoint x: 417, endPoint y: 659, distance: 415.1
click at [420, 659] on p "Our associate producer is [PERSON_NAME], and our senior producer is [PERSON_NAM…" at bounding box center [682, 690] width 524 height 95
copy span "Our associate producer is [PERSON_NAME], and our senior producer is [PERSON_NAM…"
click at [528, 87] on span "My So-Called Midlife with [PERSON_NAME] 70" at bounding box center [556, 86] width 283 height 14
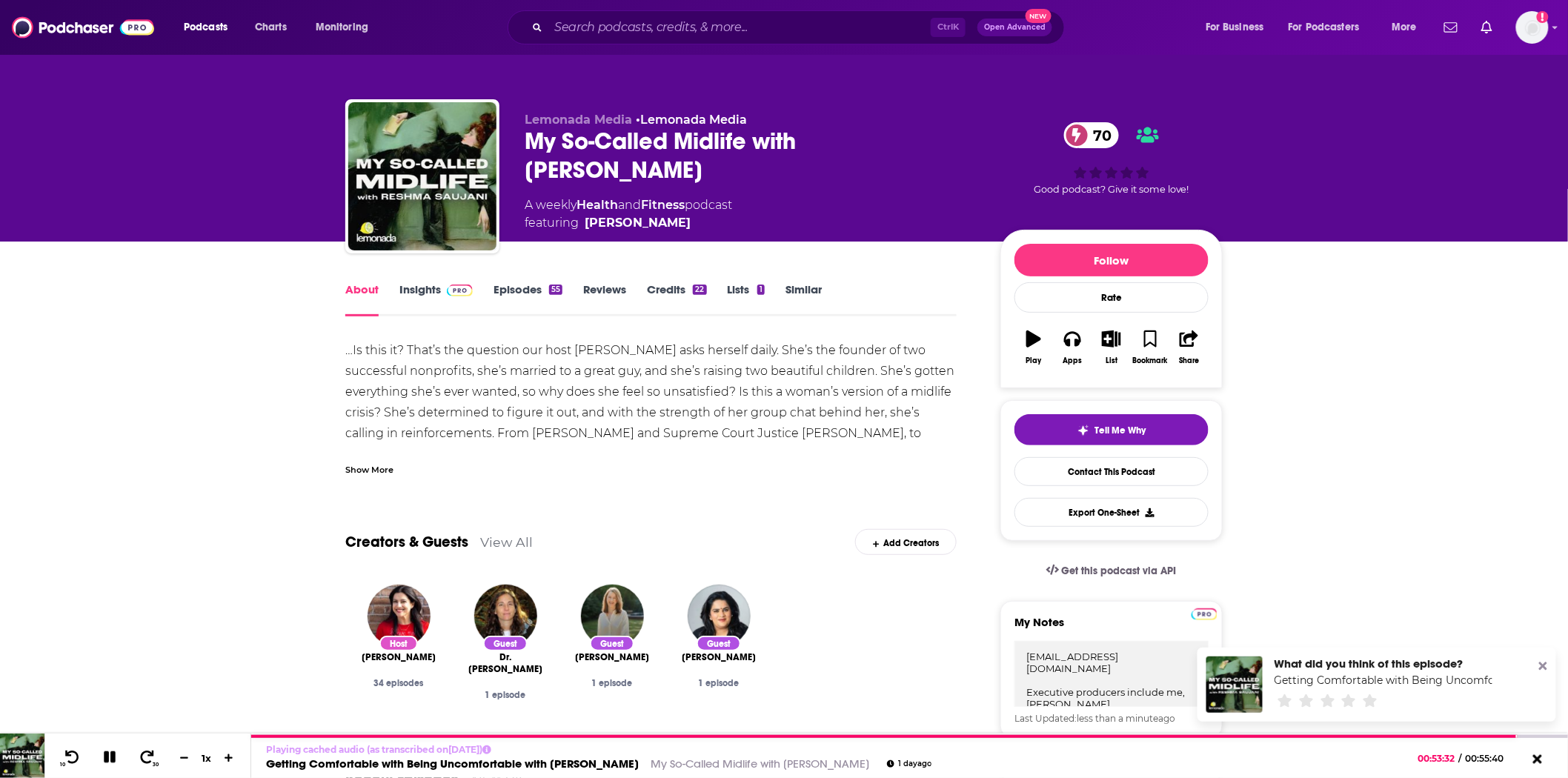
scroll to position [247, 0]
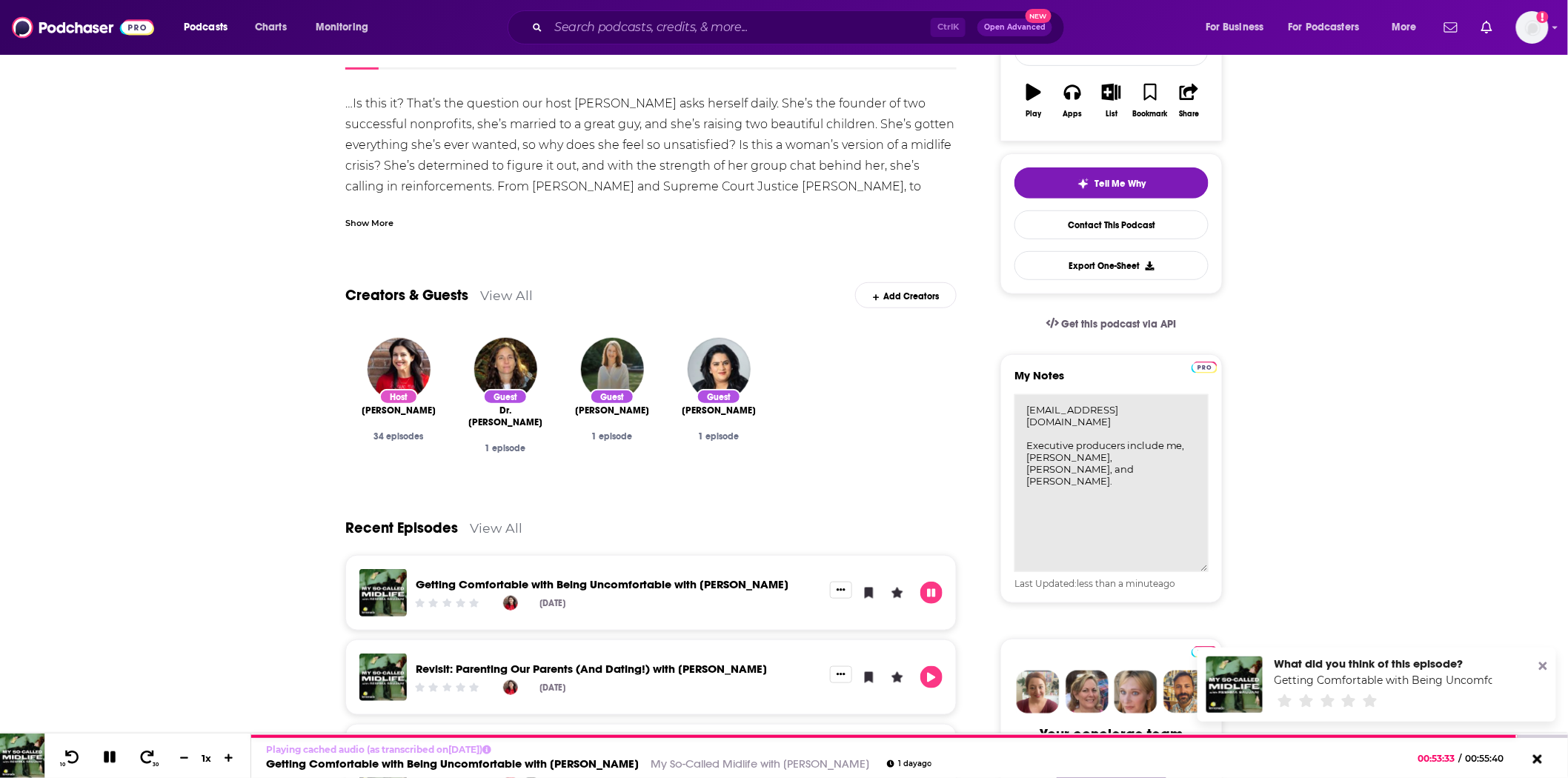
click at [1184, 452] on textarea "[EMAIL_ADDRESS][DOMAIN_NAME] Executive producers include me, [PERSON_NAME], [PE…" at bounding box center [1112, 483] width 194 height 178
click at [1126, 471] on textarea "[EMAIL_ADDRESS][DOMAIN_NAME] Executive producers include me, [PERSON_NAME], [PE…" at bounding box center [1112, 483] width 194 height 178
paste textarea "Our associate producer is [PERSON_NAME], and our senior producer is [PERSON_NAM…"
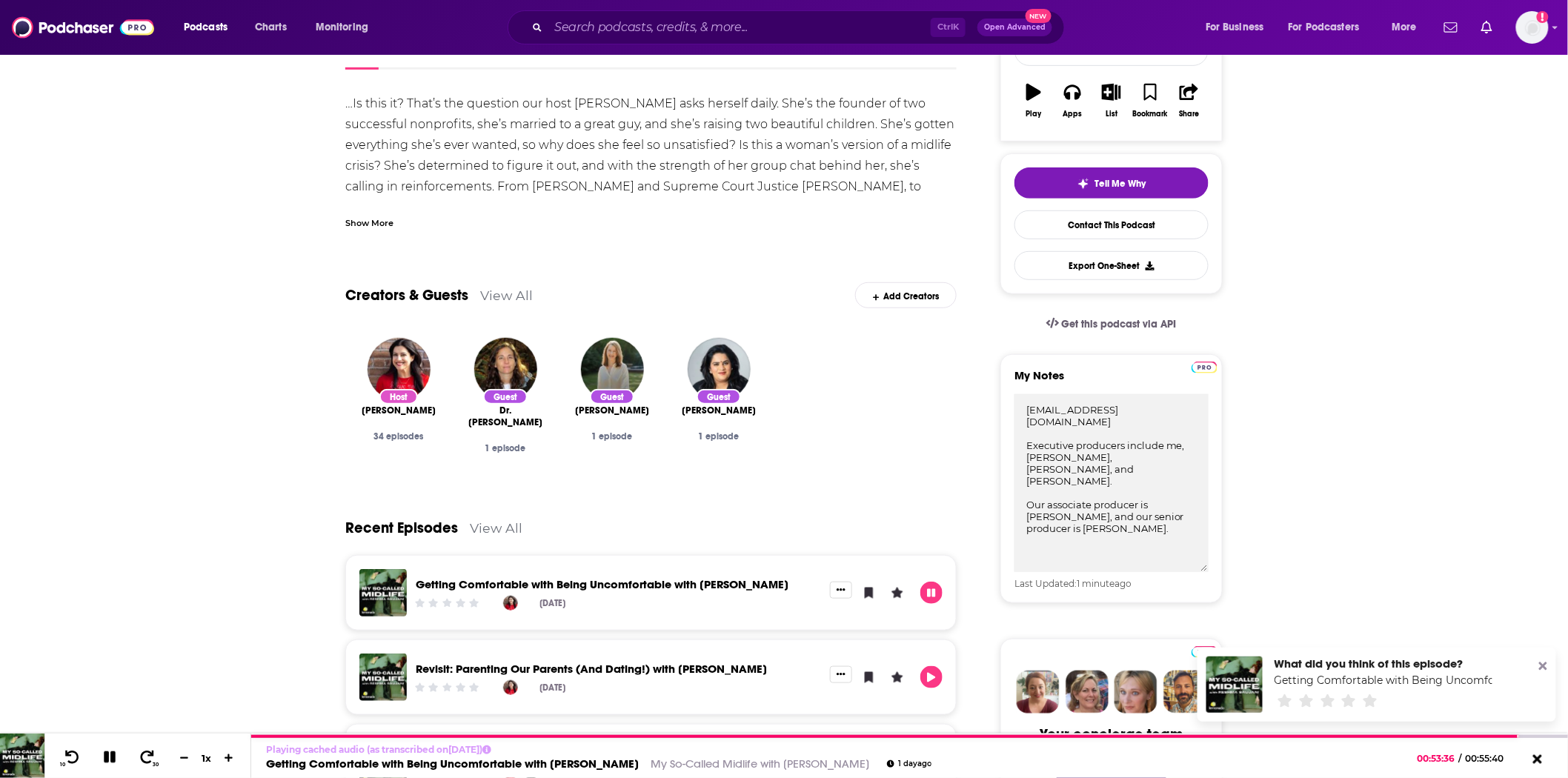
type textarea "[EMAIL_ADDRESS][DOMAIN_NAME] Executive producers include me, [PERSON_NAME], [PE…"
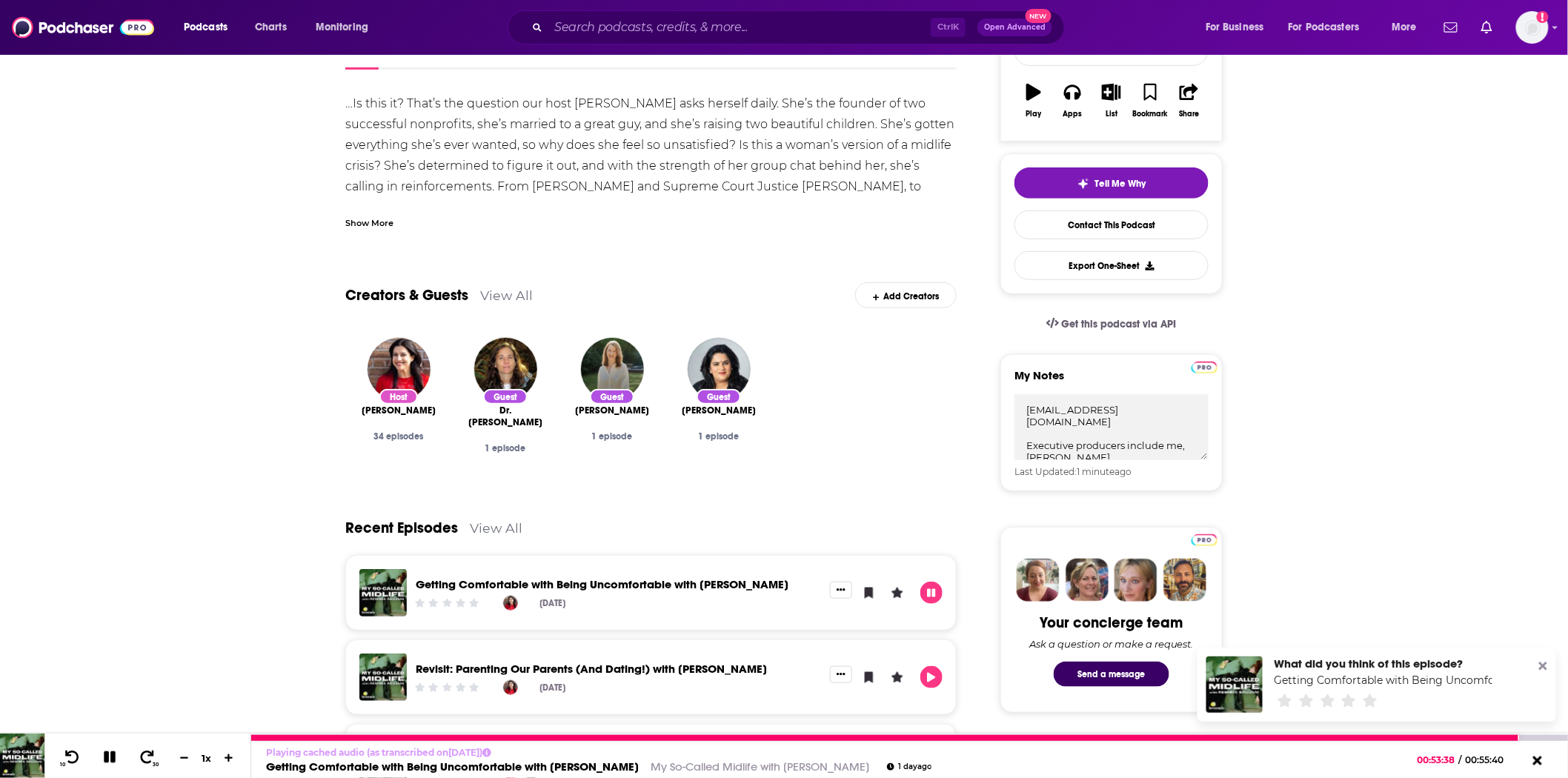
click at [108, 761] on icon at bounding box center [109, 757] width 16 height 16
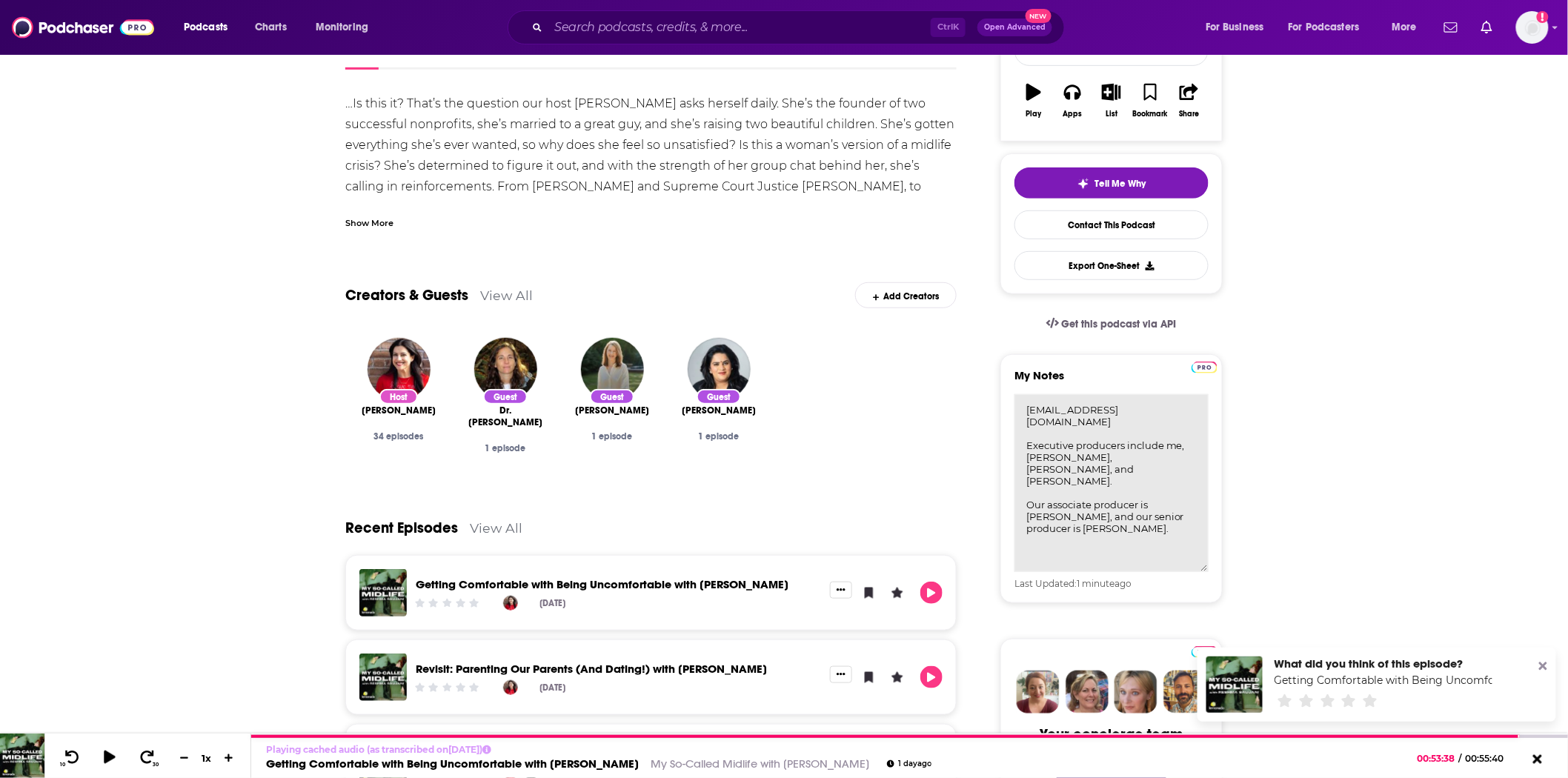
scroll to position [0, 0]
drag, startPoint x: 1151, startPoint y: 426, endPoint x: 1056, endPoint y: 499, distance: 119.8
click at [1056, 499] on textarea "[EMAIL_ADDRESS][DOMAIN_NAME] Executive producers include me, [PERSON_NAME], [PE…" at bounding box center [1112, 483] width 194 height 178
click at [1134, 505] on textarea "[EMAIL_ADDRESS][DOMAIN_NAME] Executive producers include me, [PERSON_NAME], [PE…" at bounding box center [1112, 483] width 194 height 178
drag, startPoint x: 1152, startPoint y: 493, endPoint x: 1058, endPoint y: 504, distance: 94.6
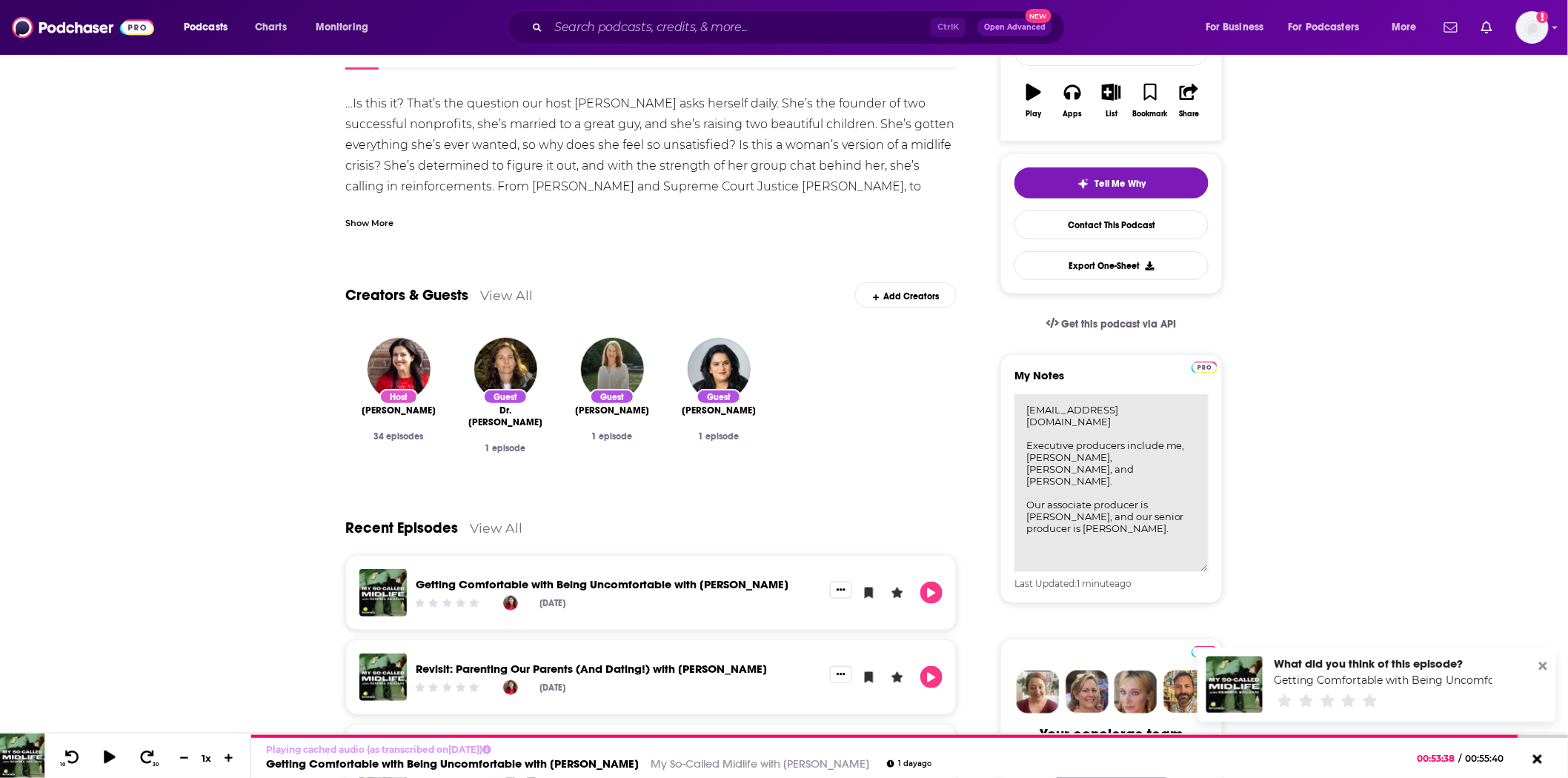
click at [1058, 504] on textarea "[EMAIL_ADDRESS][DOMAIN_NAME] Executive producers include me, [PERSON_NAME], [PE…" at bounding box center [1112, 483] width 194 height 178
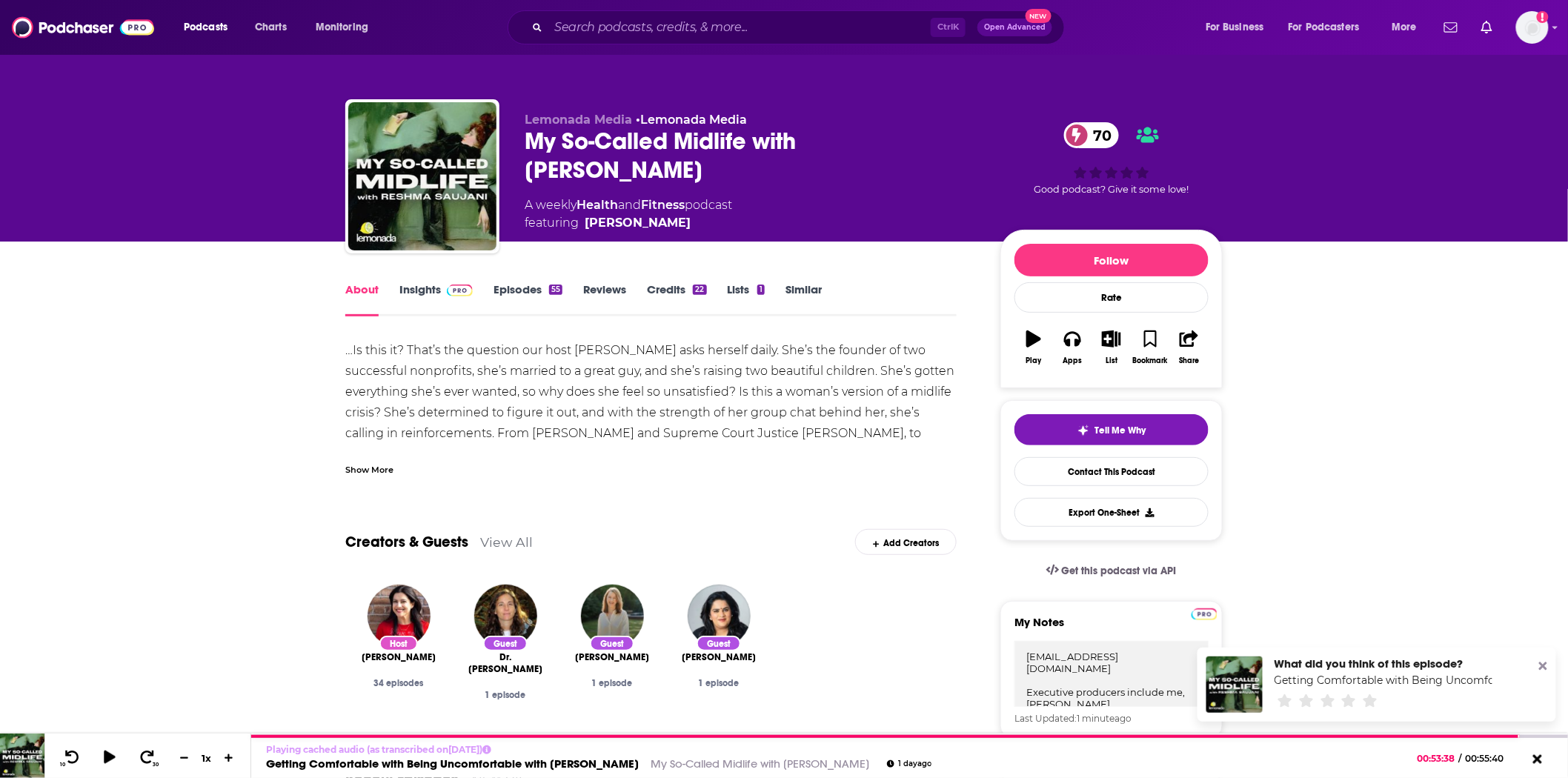
drag, startPoint x: 818, startPoint y: 159, endPoint x: 804, endPoint y: 136, distance: 26.9
click at [804, 136] on div "My So-Called Midlife with [PERSON_NAME] 70" at bounding box center [750, 155] width 452 height 58
copy h1 "[PERSON_NAME]"
